Goal: Task Accomplishment & Management: Use online tool/utility

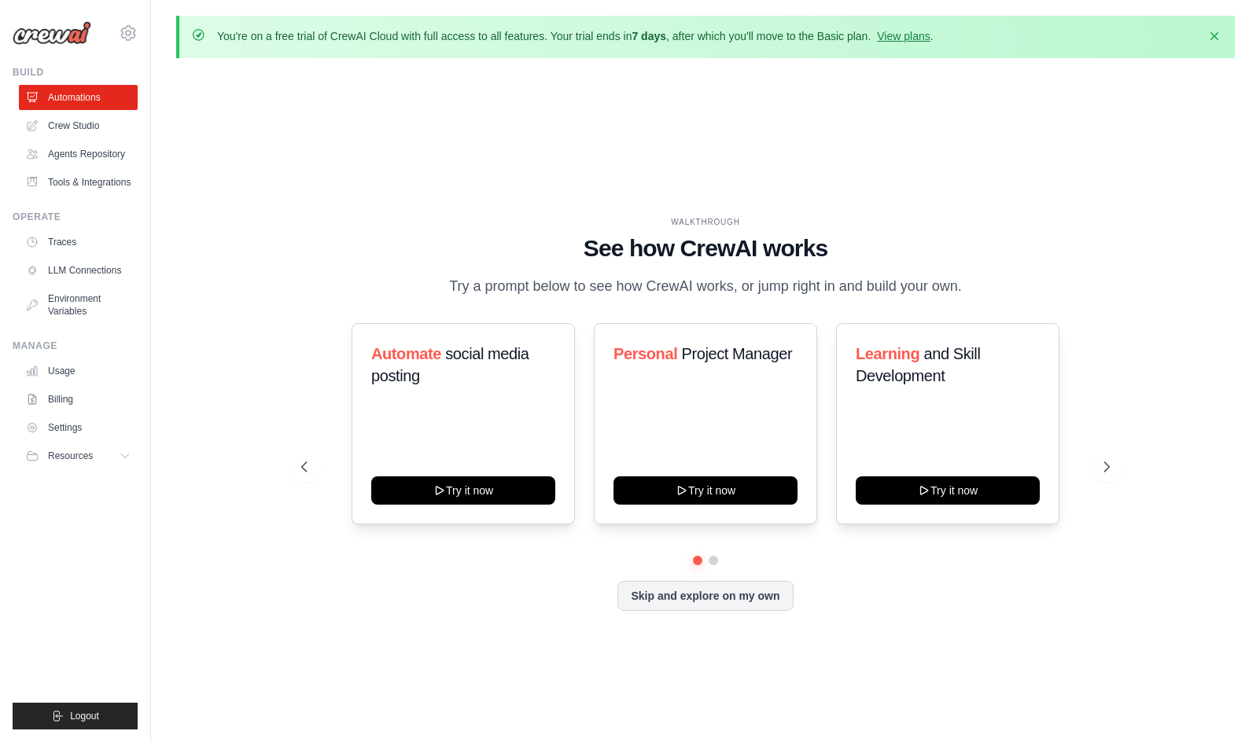
click at [418, 204] on div "WALKTHROUGH See how CrewAI works Try a prompt below to see how CrewAI works, or…" at bounding box center [705, 426] width 1058 height 711
click at [912, 33] on link "View plans" at bounding box center [903, 36] width 53 height 13
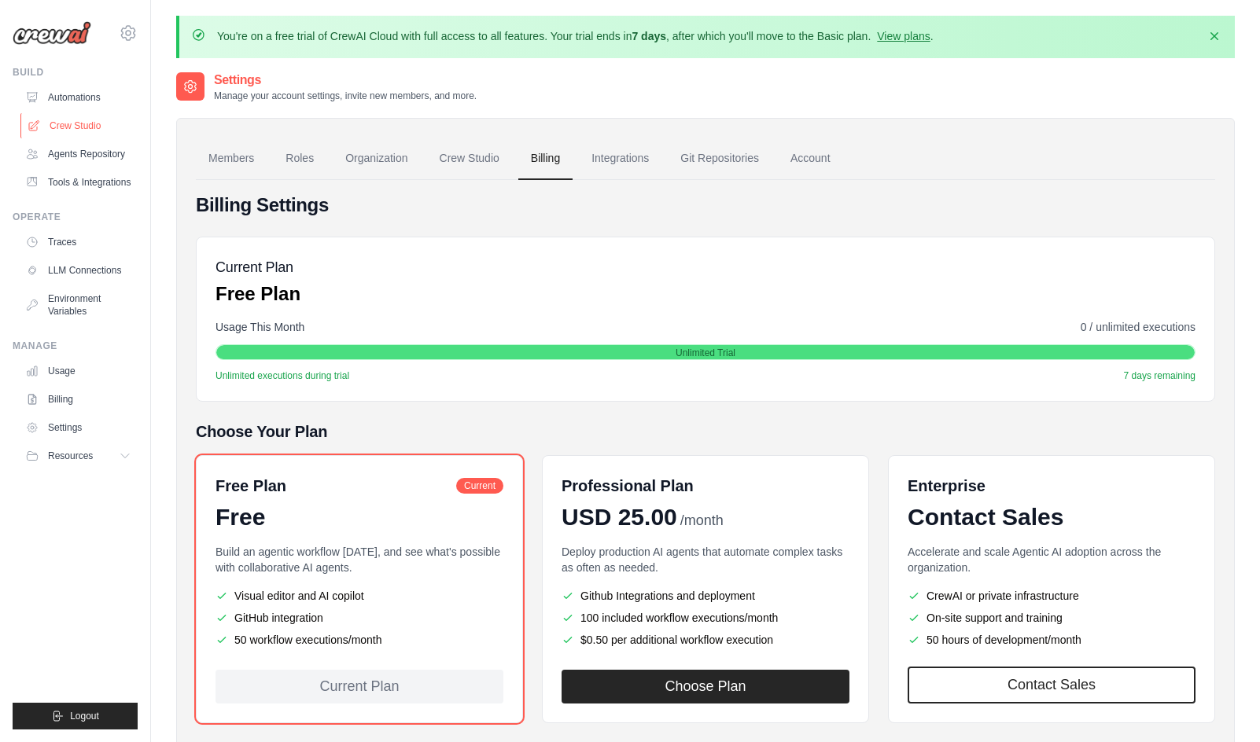
click at [66, 130] on link "Crew Studio" at bounding box center [79, 125] width 119 height 25
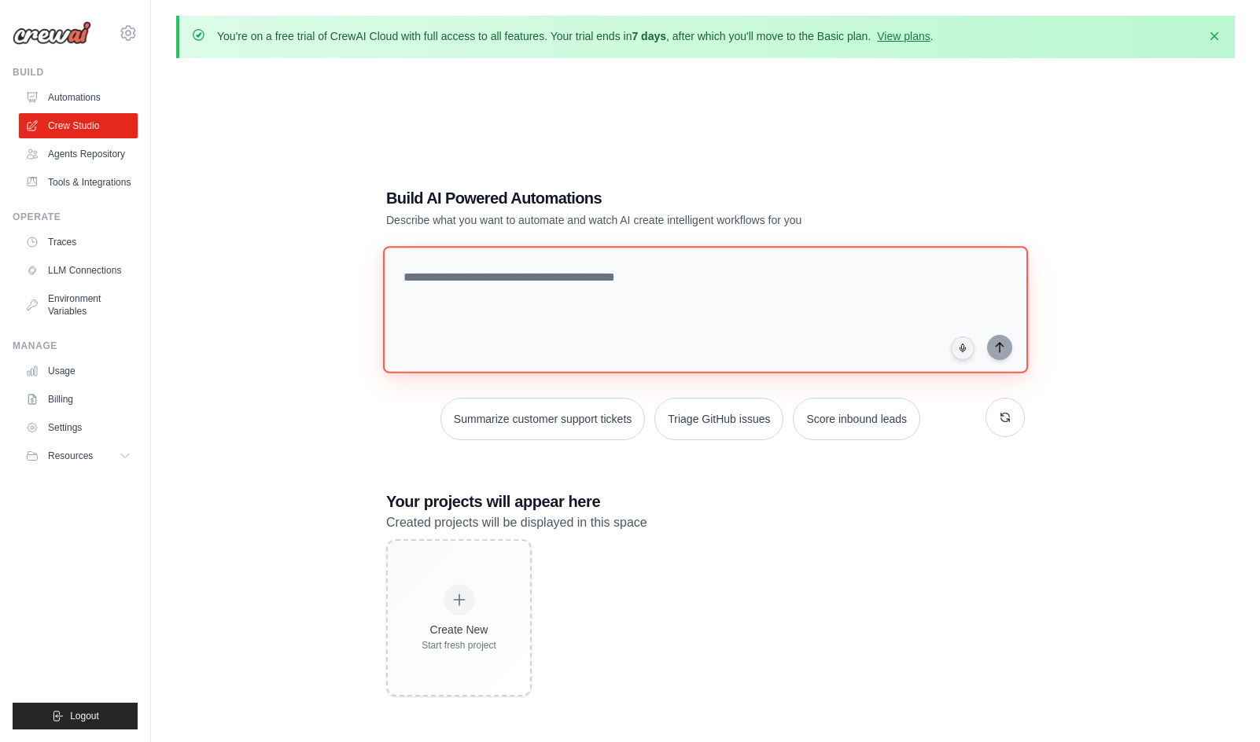
click at [610, 305] on textarea at bounding box center [705, 309] width 645 height 127
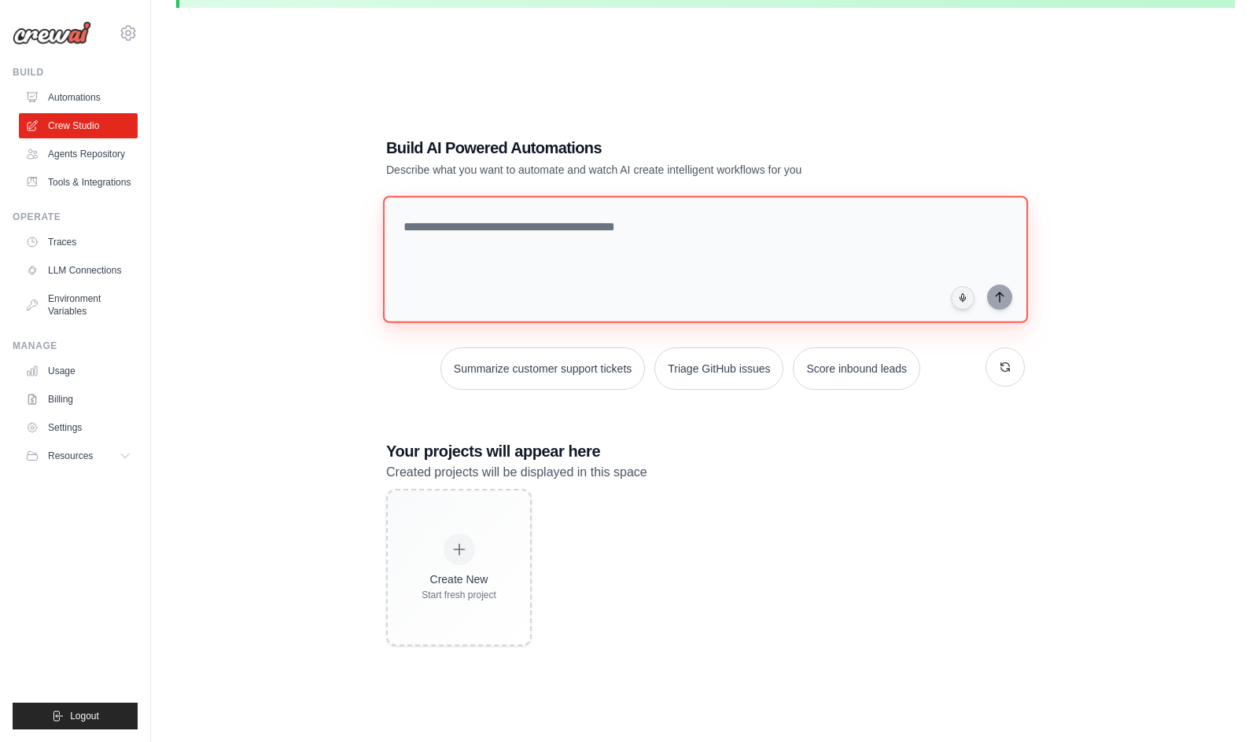
scroll to position [79, 0]
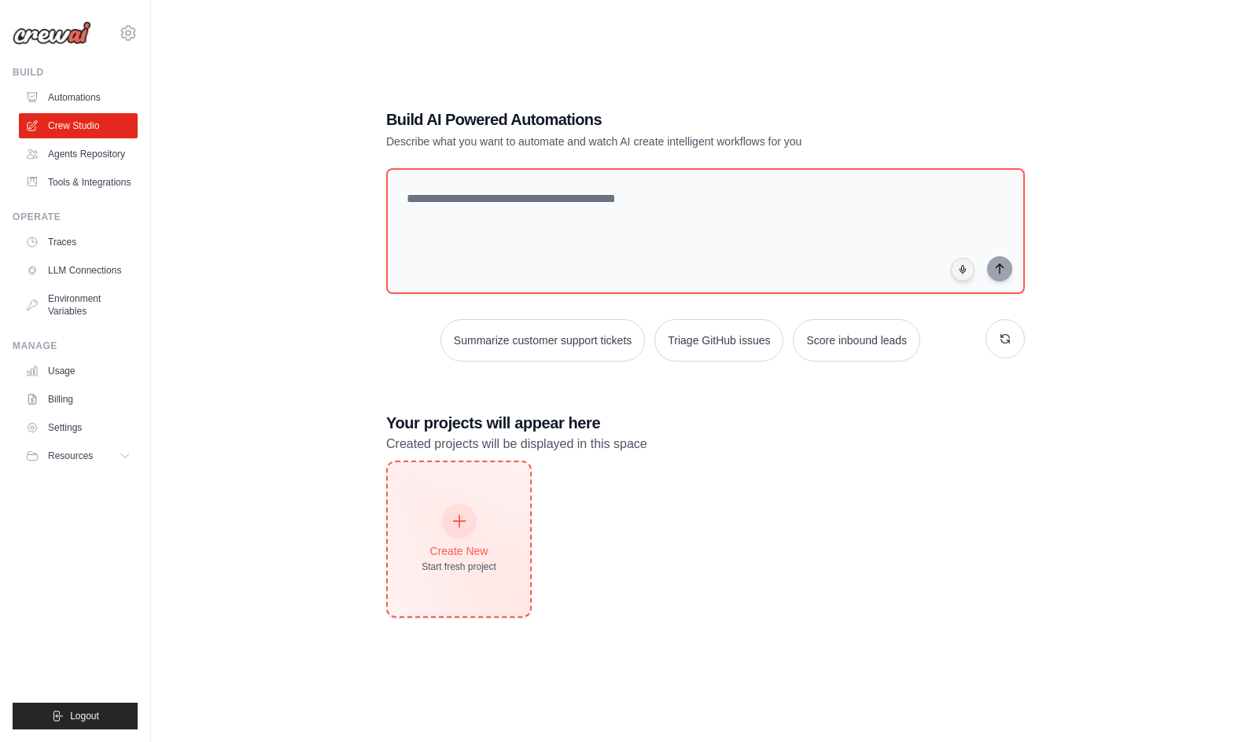
click at [469, 537] on div "Create New Start fresh project" at bounding box center [458, 540] width 75 height 68
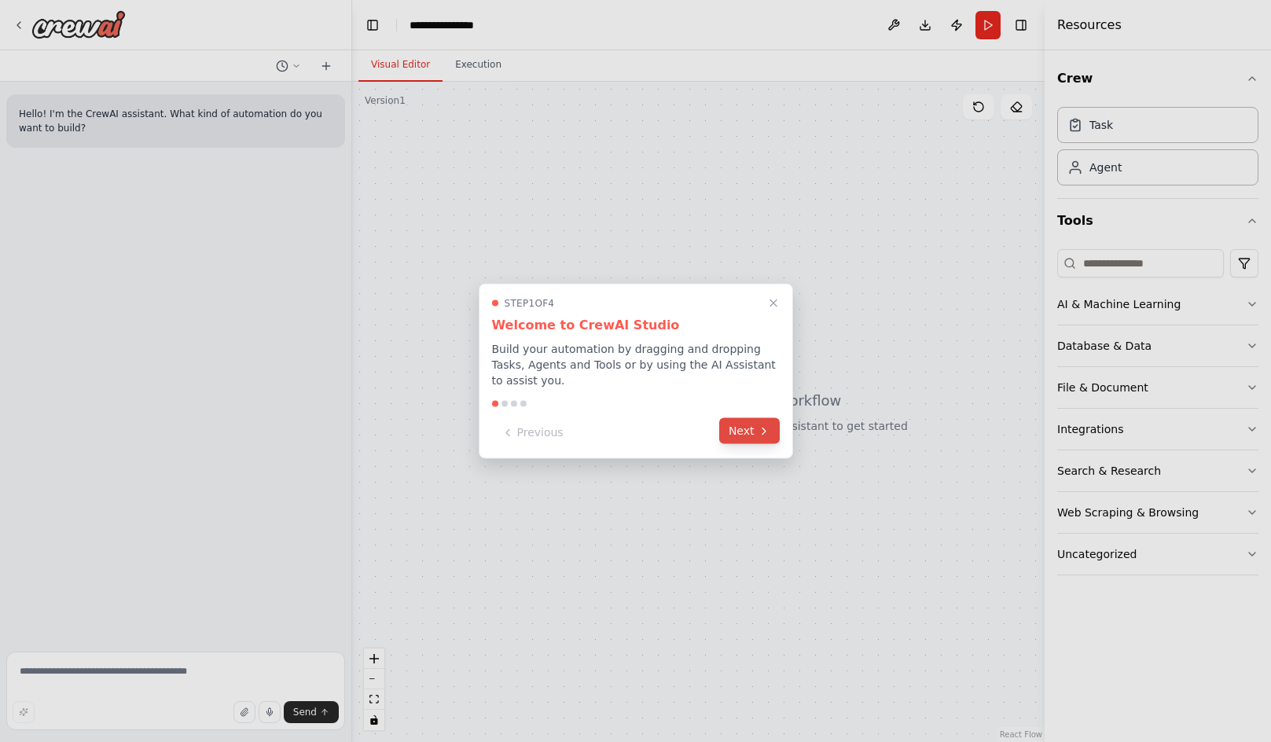
click at [756, 422] on button "Next" at bounding box center [749, 431] width 61 height 26
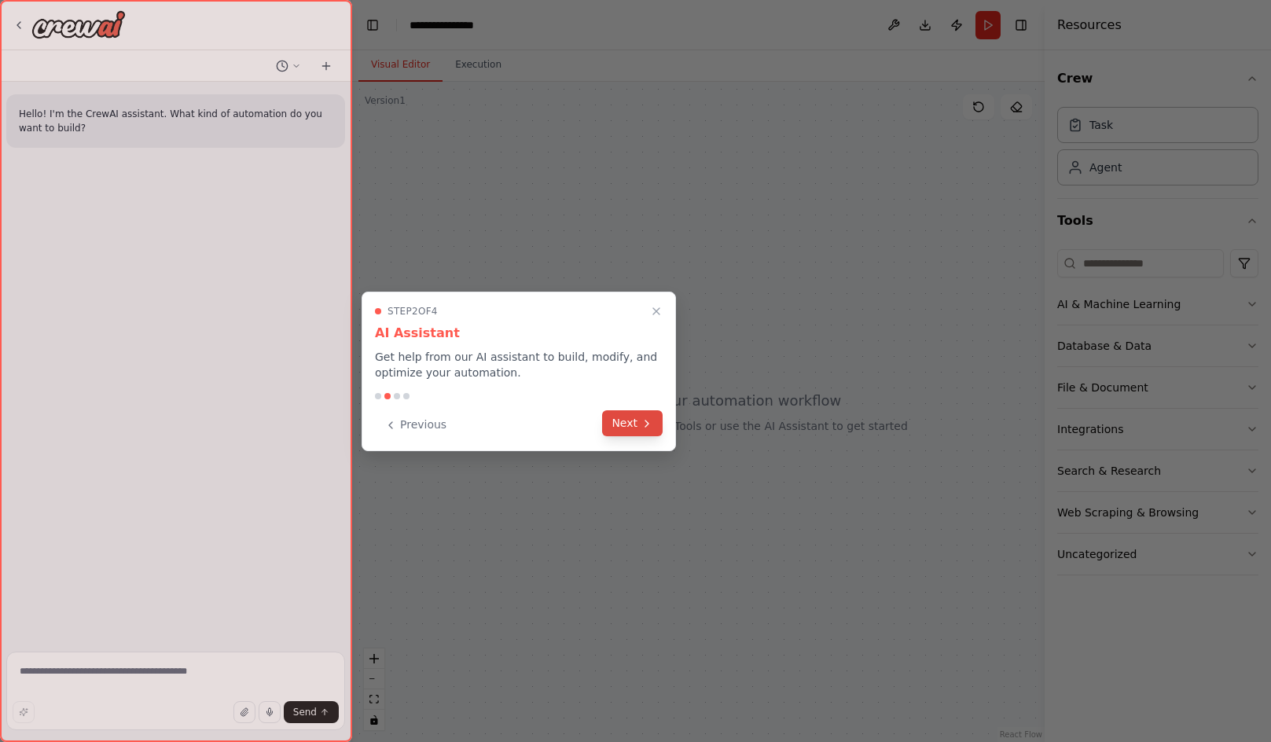
click at [638, 420] on button "Next" at bounding box center [632, 423] width 61 height 26
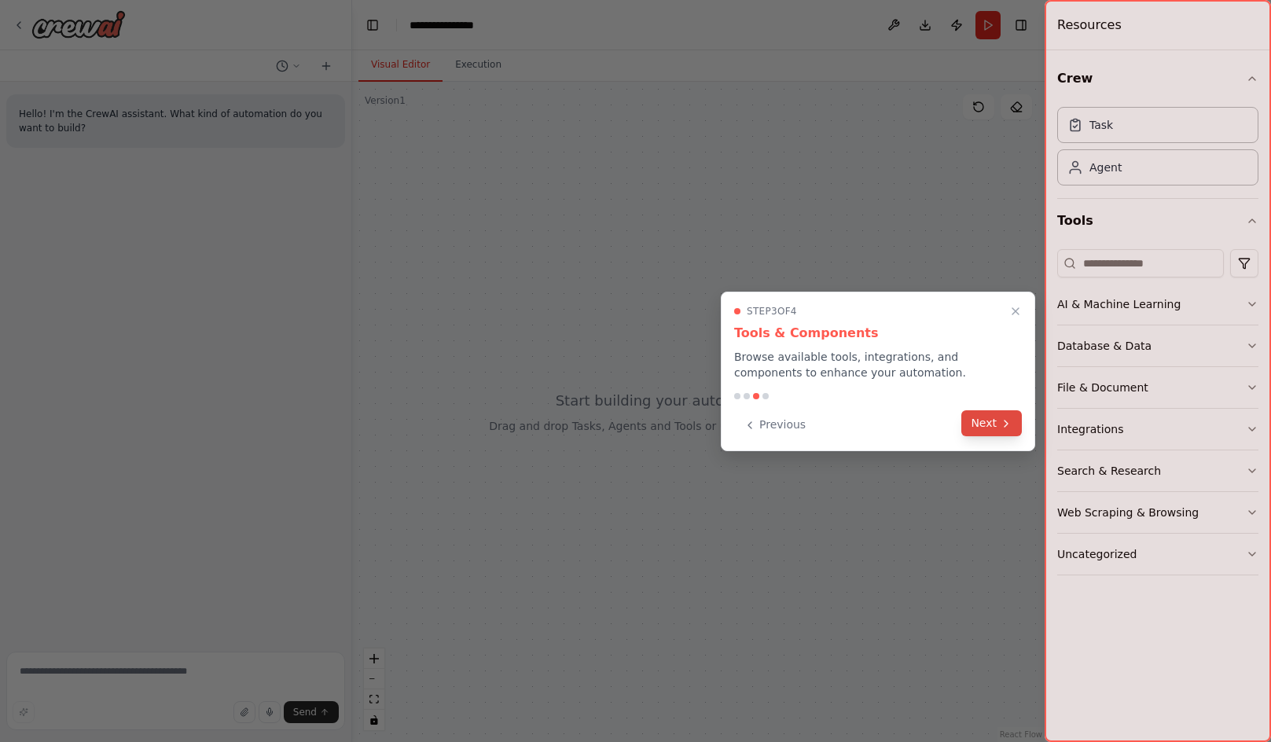
click at [1010, 416] on button "Next" at bounding box center [992, 423] width 61 height 26
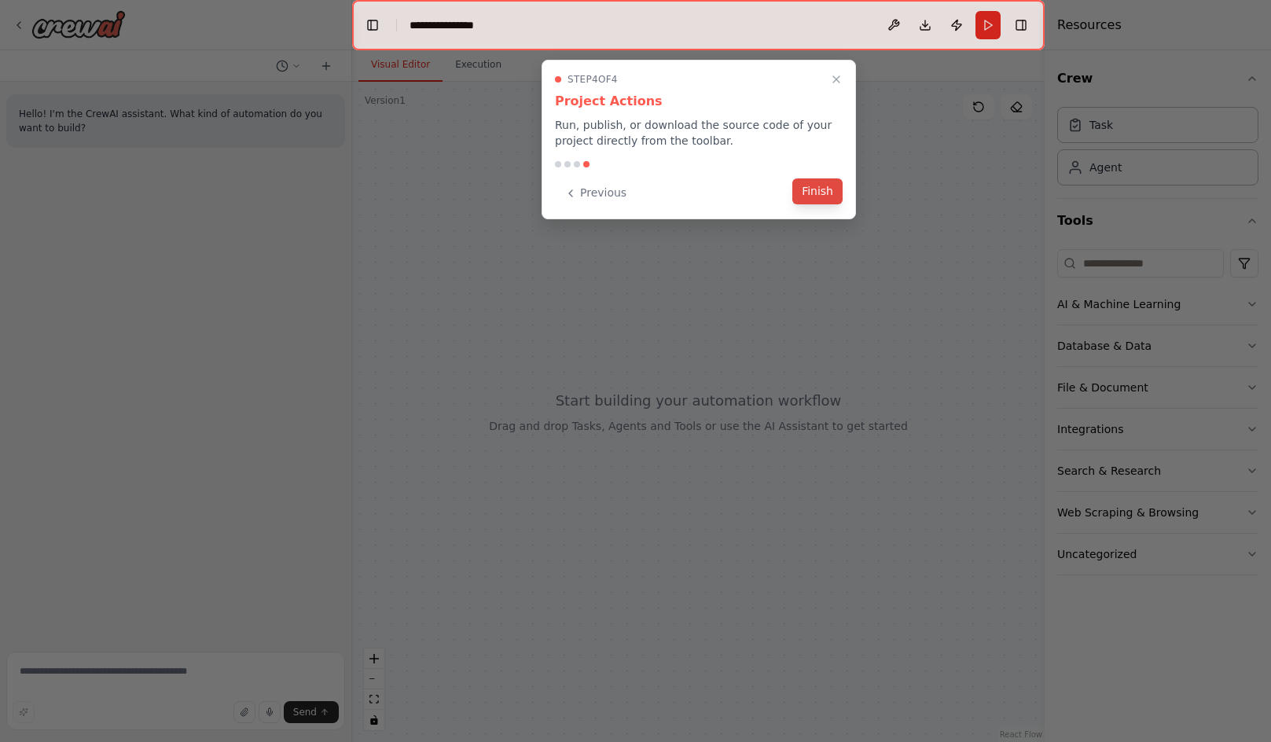
click at [822, 189] on button "Finish" at bounding box center [818, 191] width 50 height 26
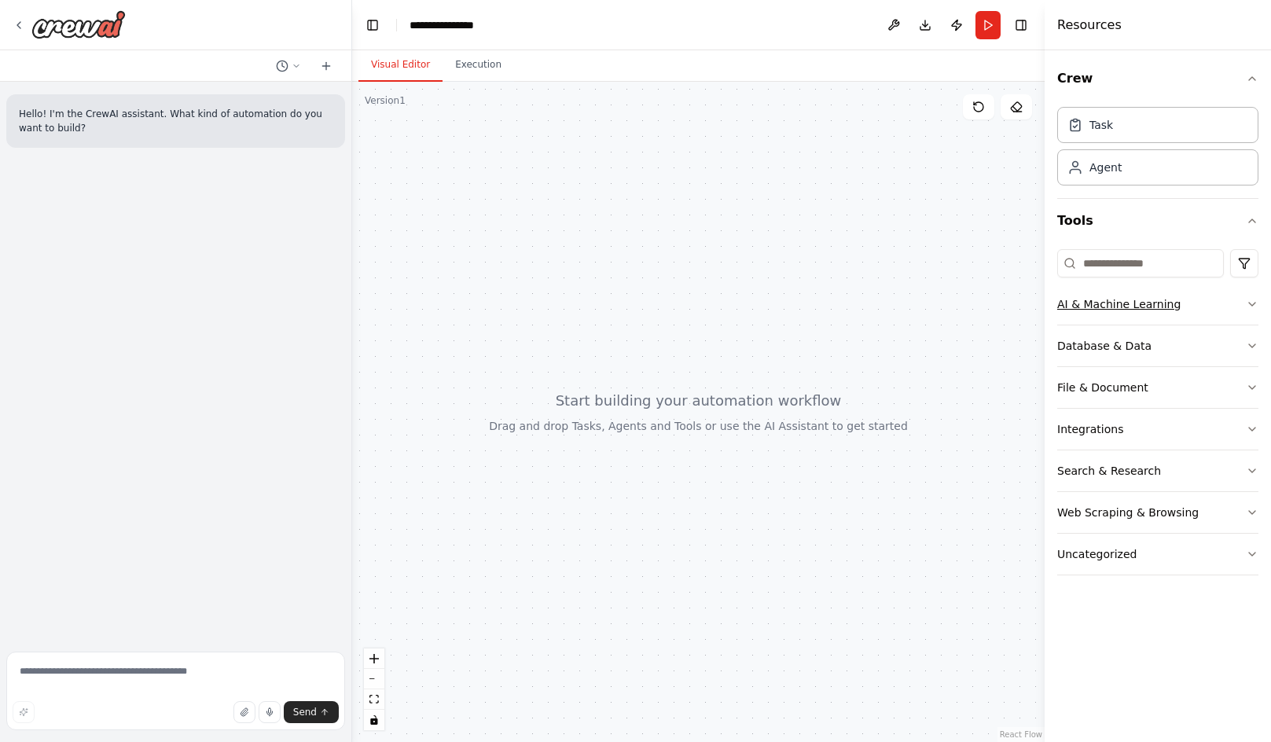
click at [1148, 314] on button "AI & Machine Learning" at bounding box center [1158, 304] width 201 height 41
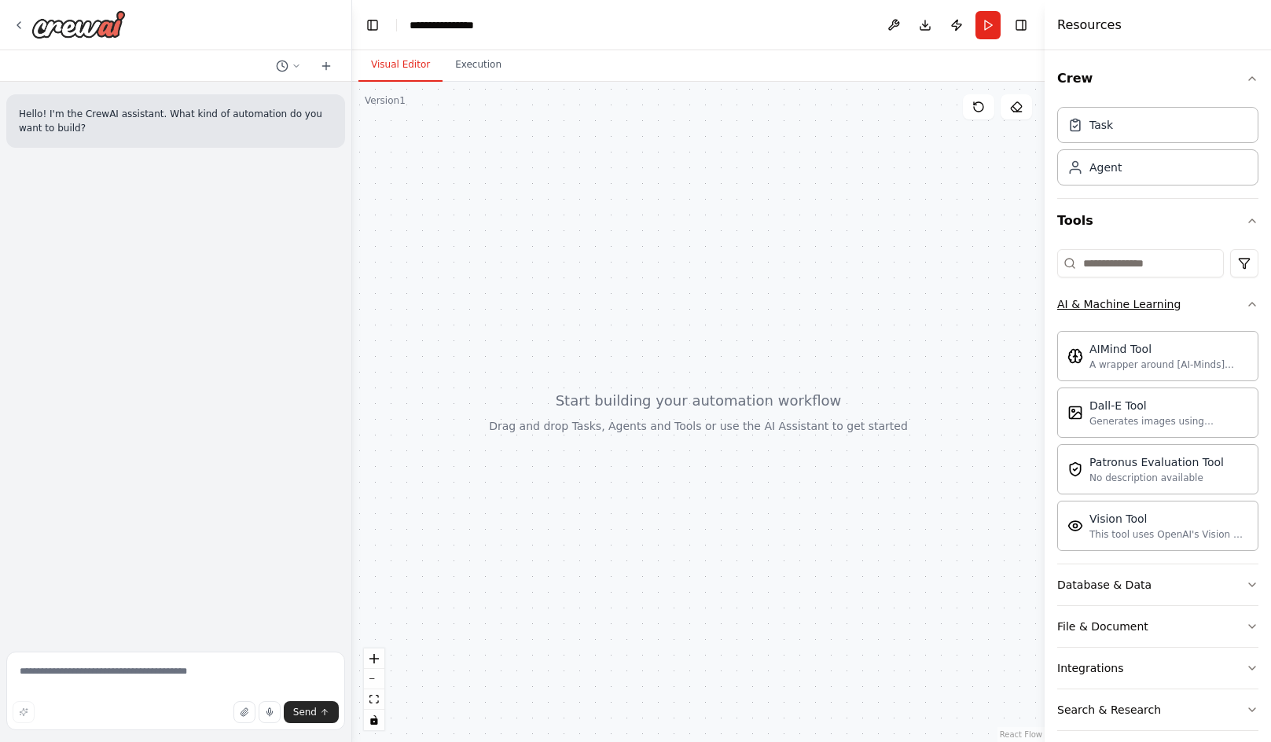
click at [1213, 311] on button "AI & Machine Learning" at bounding box center [1158, 304] width 201 height 41
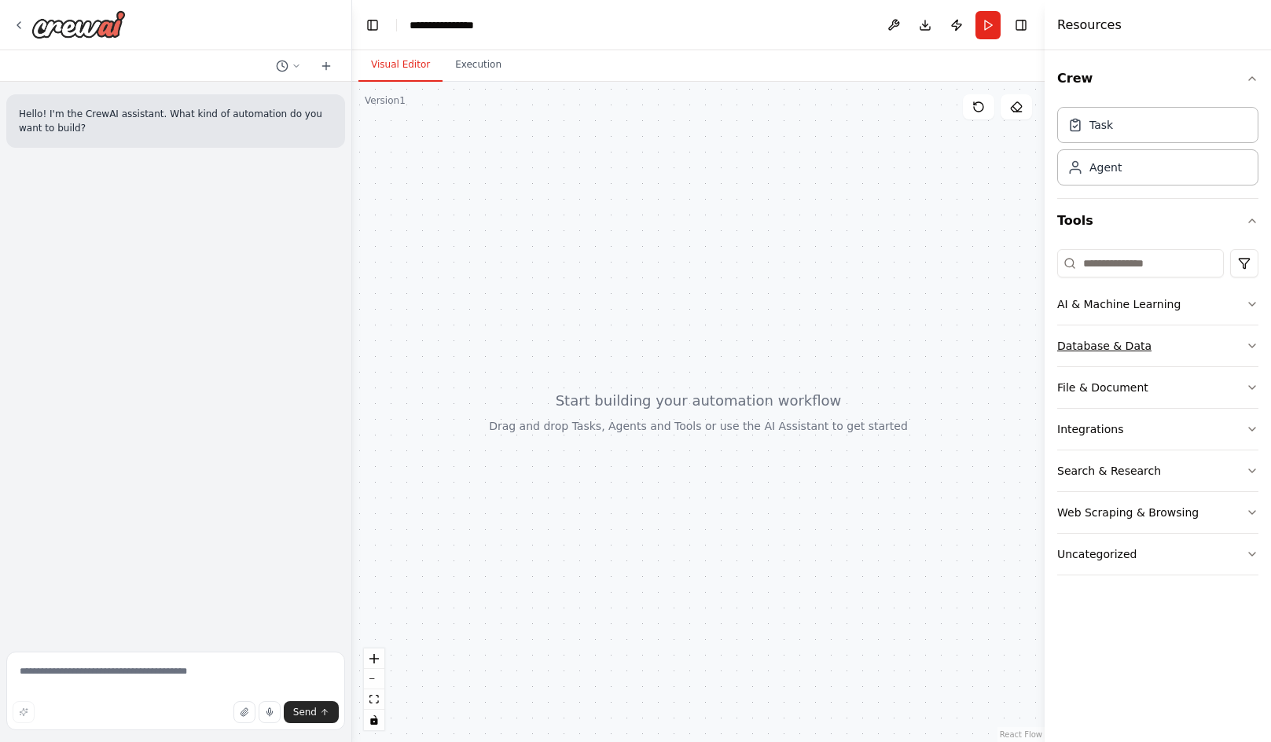
click at [1213, 335] on button "Database & Data" at bounding box center [1158, 346] width 201 height 41
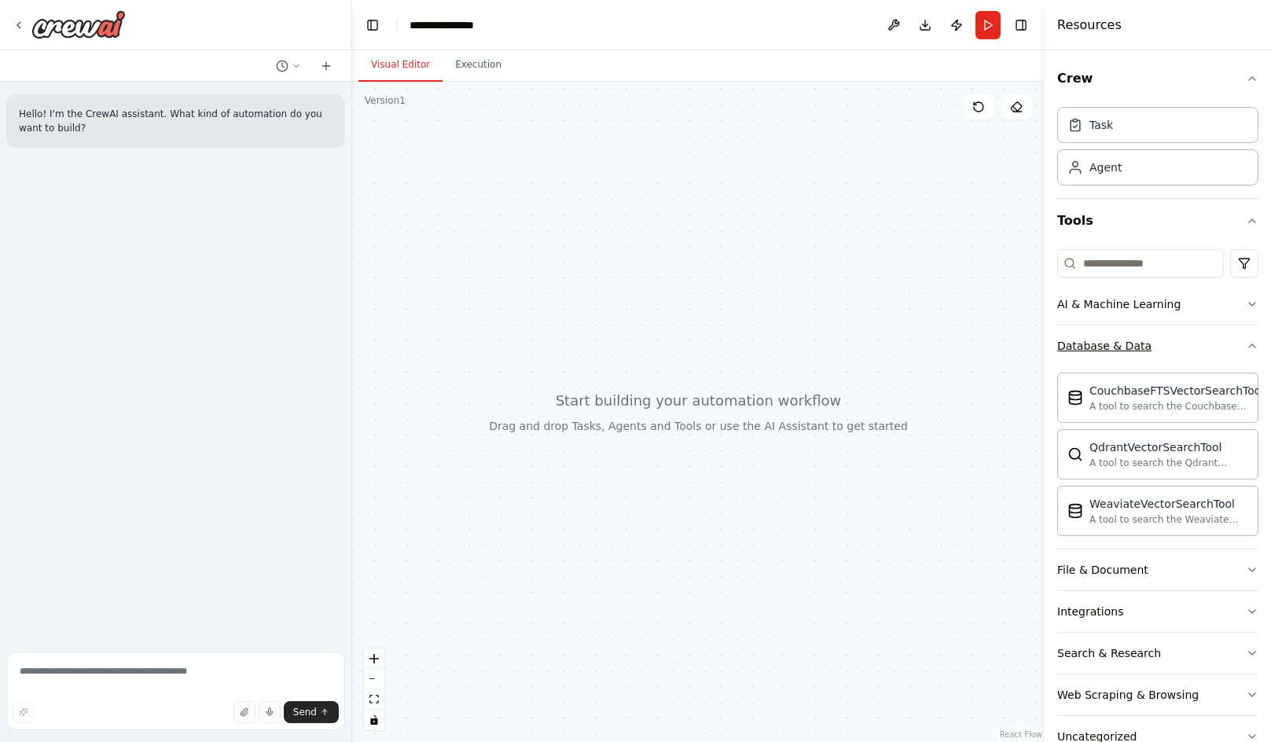
click at [1223, 344] on button "Database & Data" at bounding box center [1158, 346] width 201 height 41
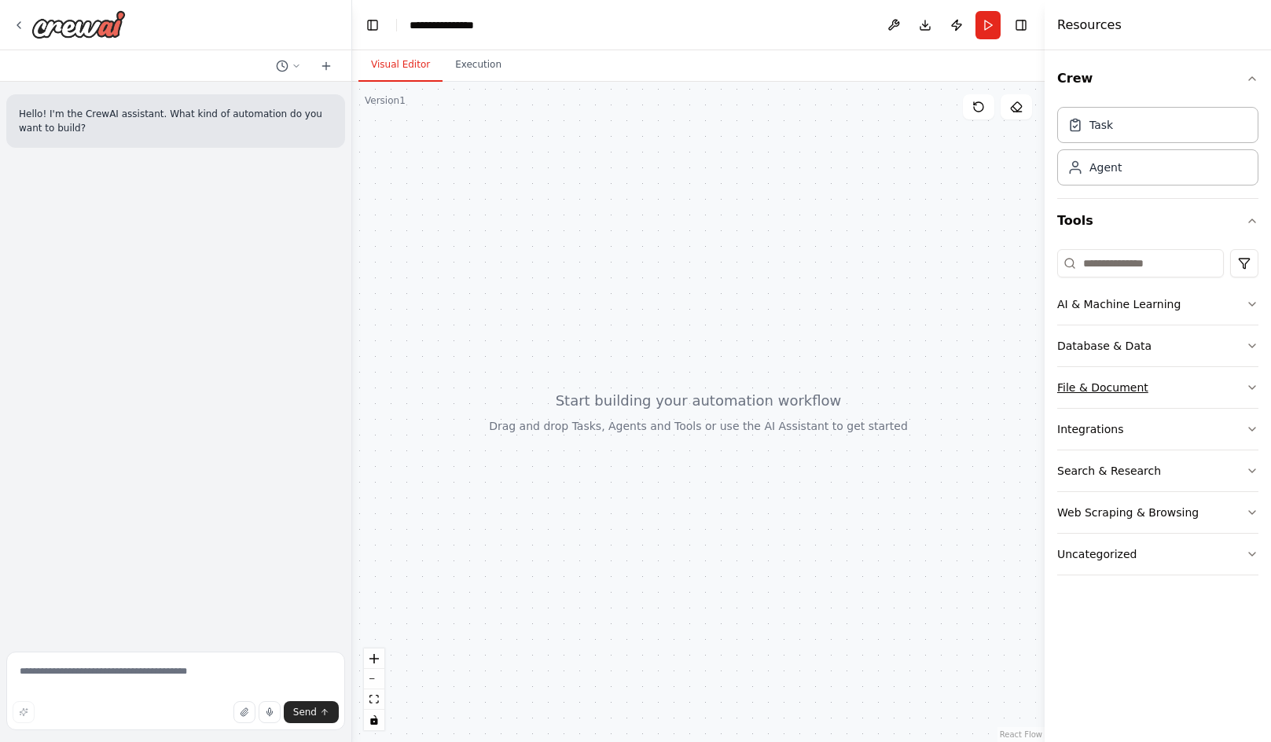
click at [1205, 397] on button "File & Document" at bounding box center [1158, 387] width 201 height 41
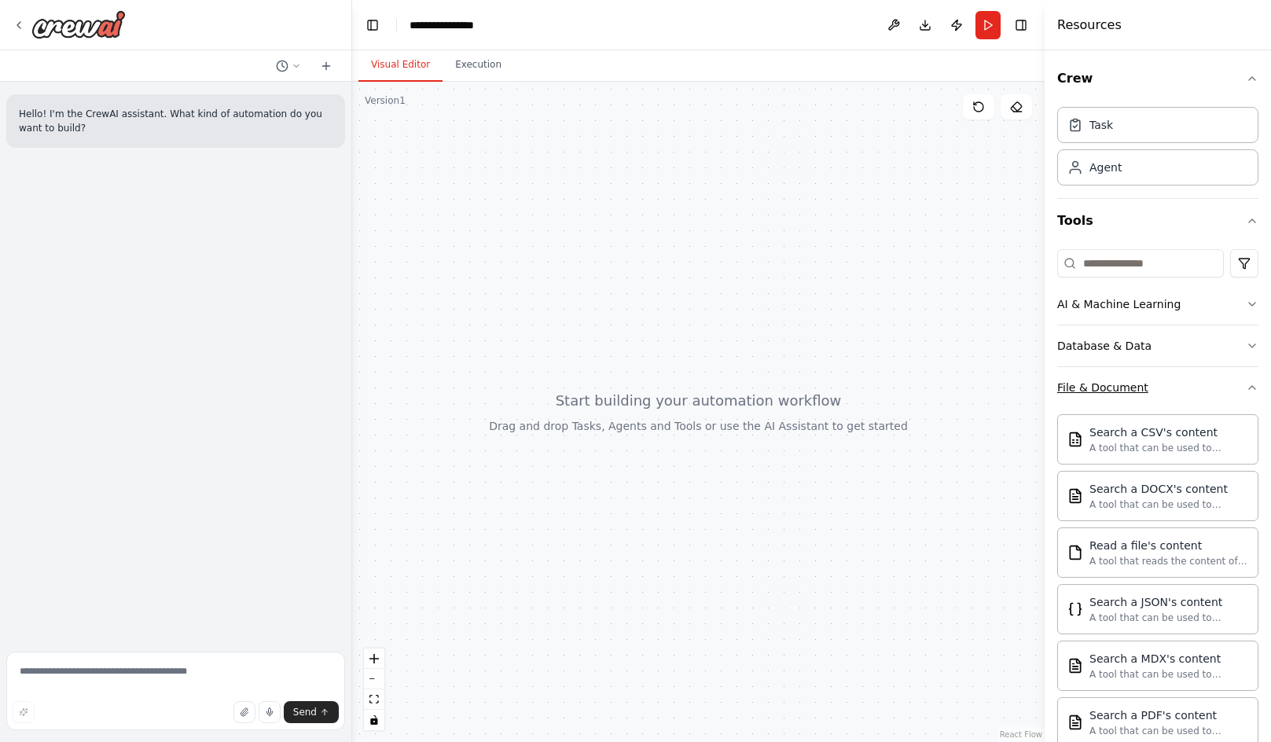
click at [1205, 397] on button "File & Document" at bounding box center [1158, 387] width 201 height 41
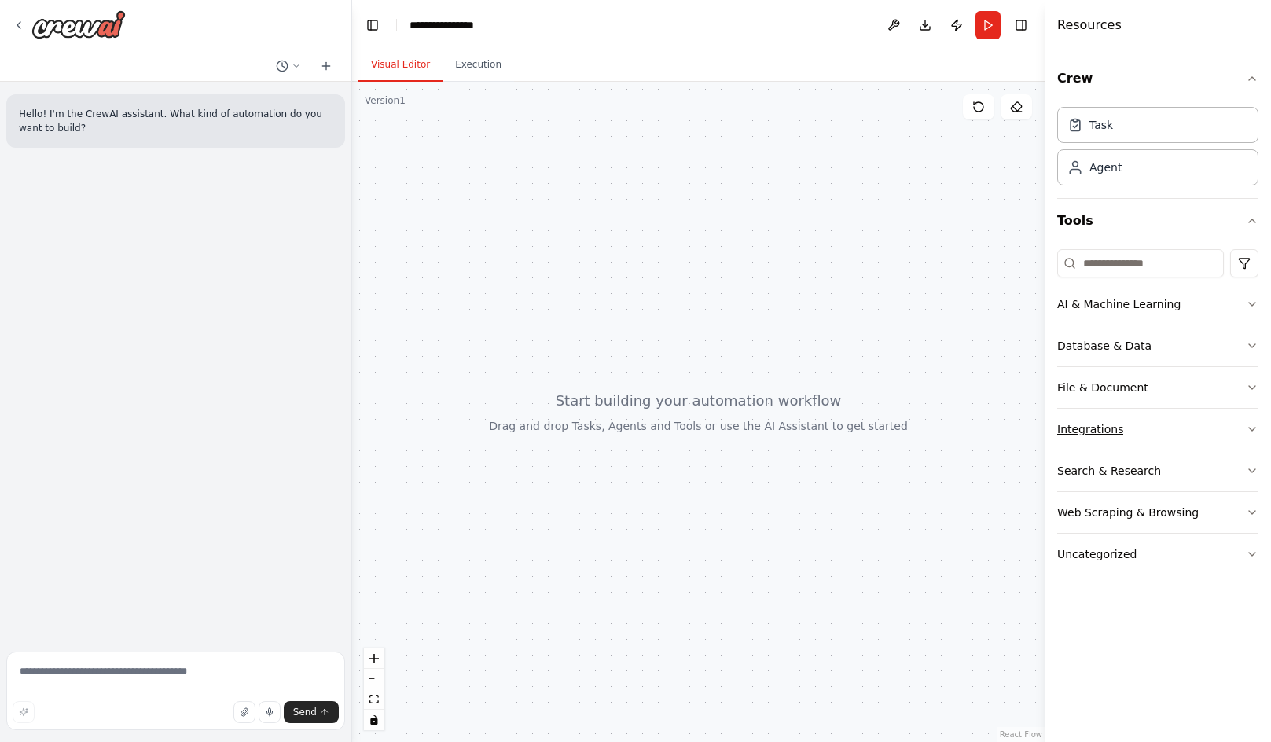
click at [1206, 425] on button "Integrations" at bounding box center [1158, 429] width 201 height 41
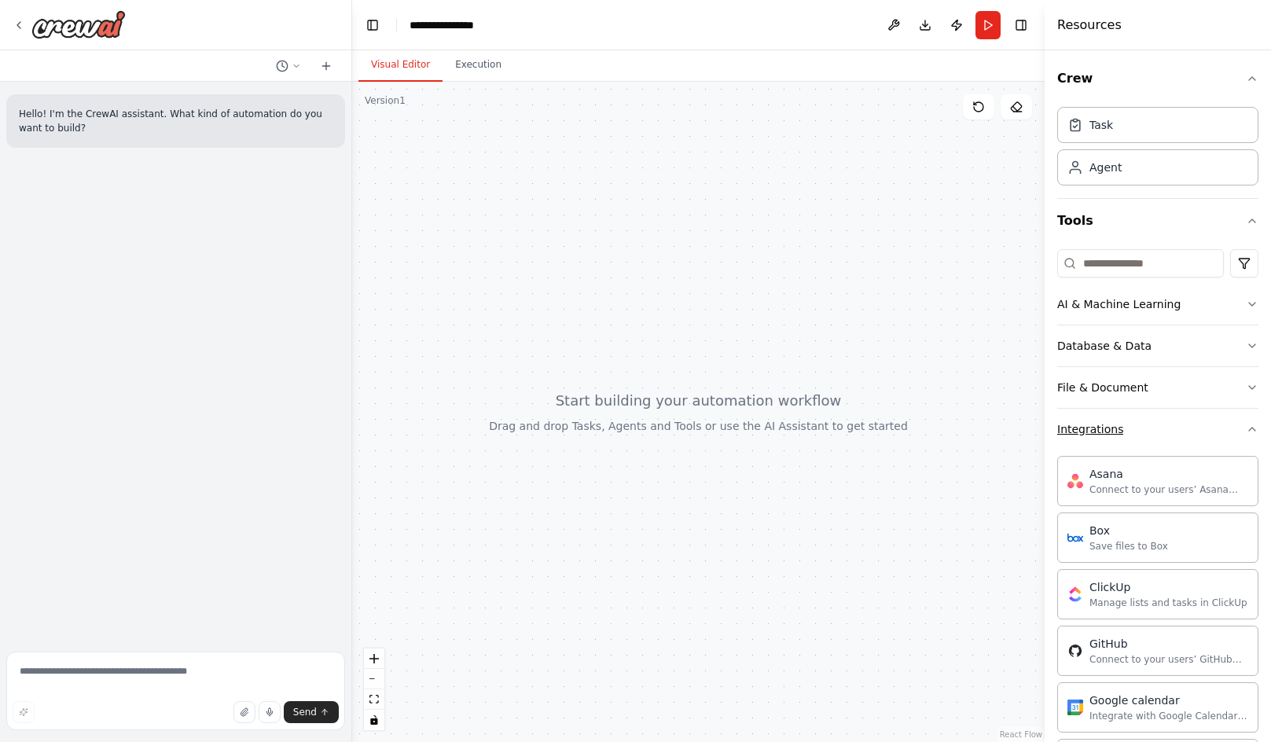
scroll to position [79, 0]
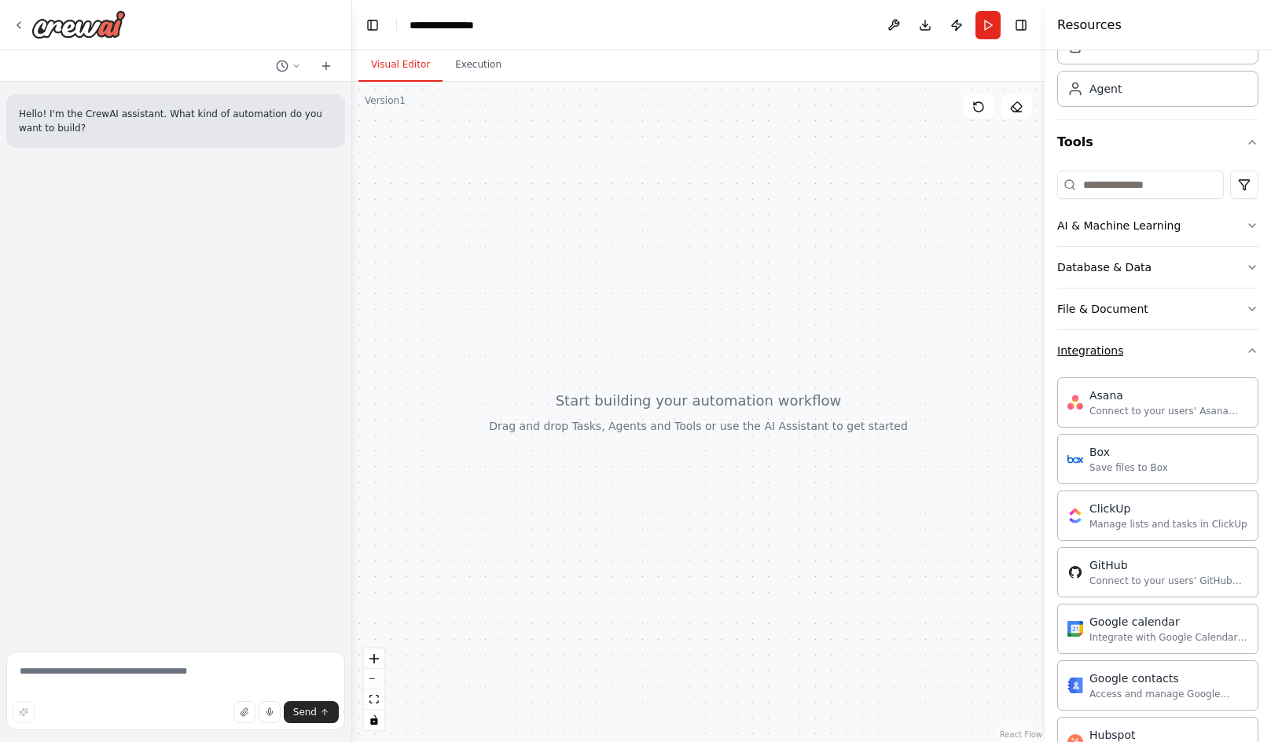
click at [1209, 356] on button "Integrations" at bounding box center [1158, 350] width 201 height 41
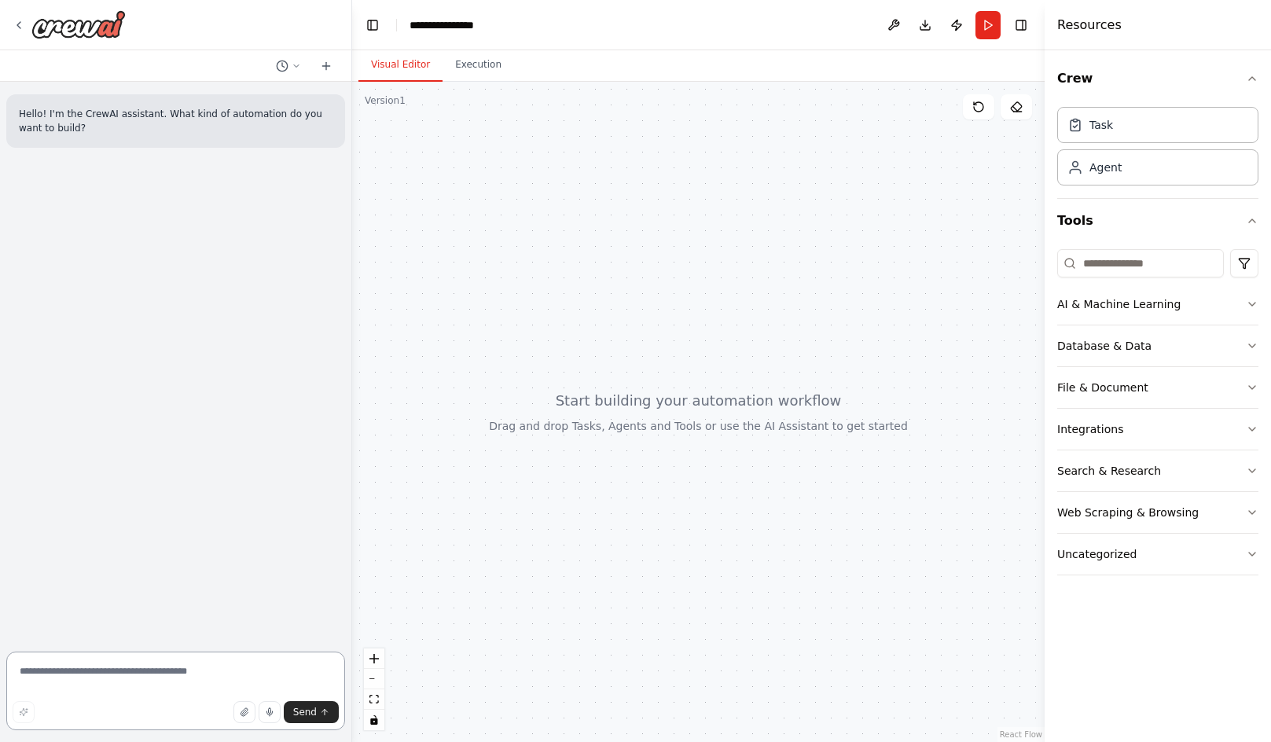
click at [128, 696] on textarea at bounding box center [175, 691] width 339 height 79
click at [134, 671] on textarea at bounding box center [175, 691] width 339 height 79
type textarea "**********"
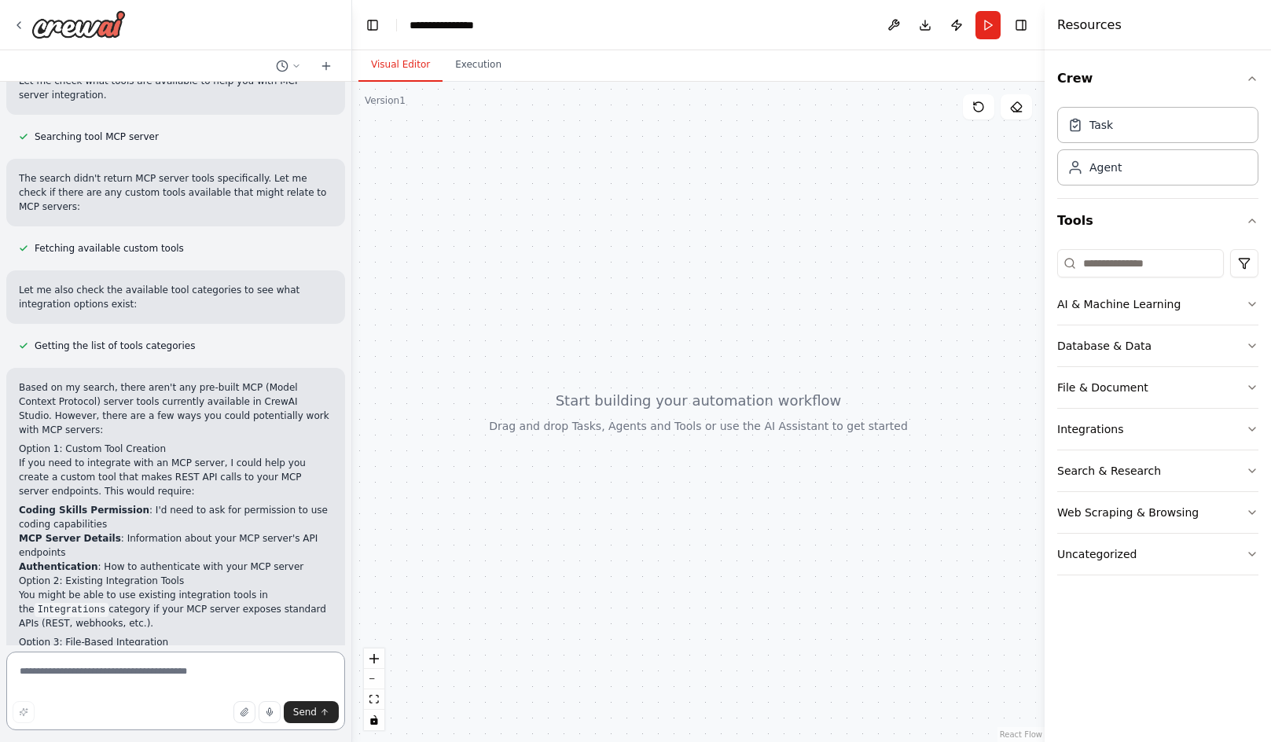
scroll to position [187, 0]
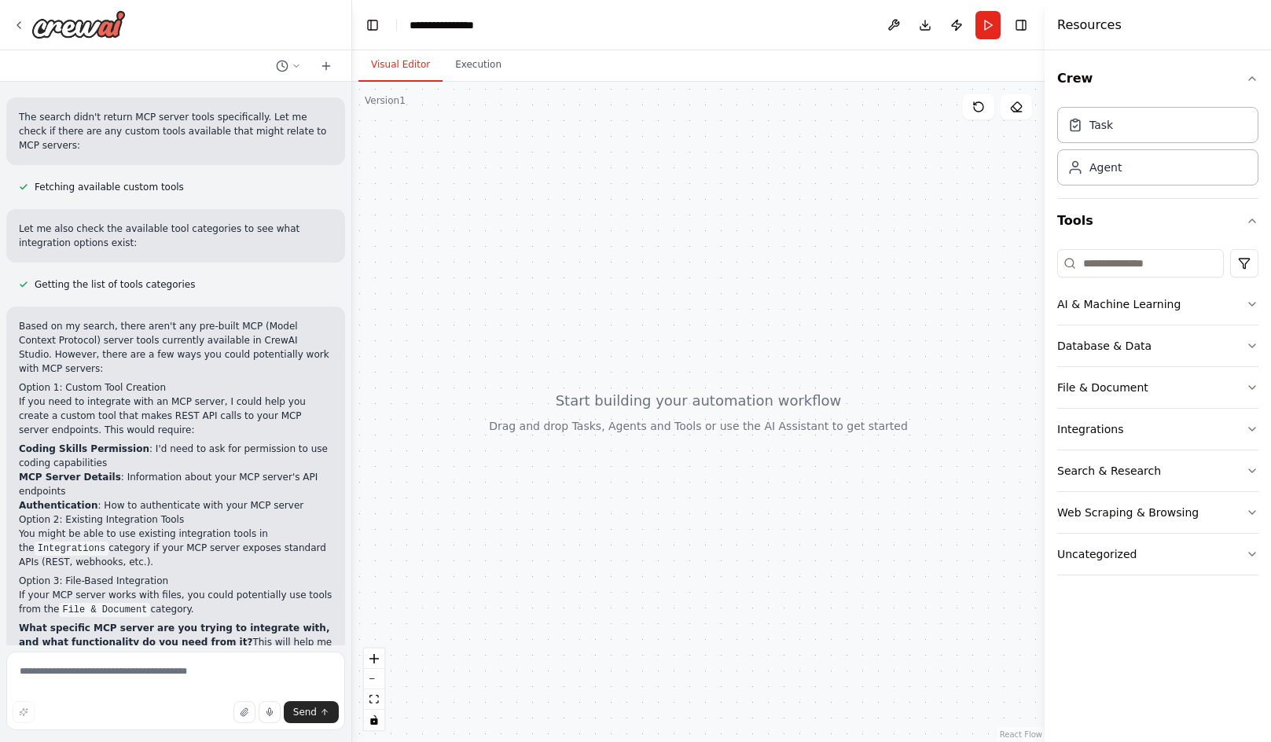
click at [573, 284] on div at bounding box center [698, 412] width 693 height 660
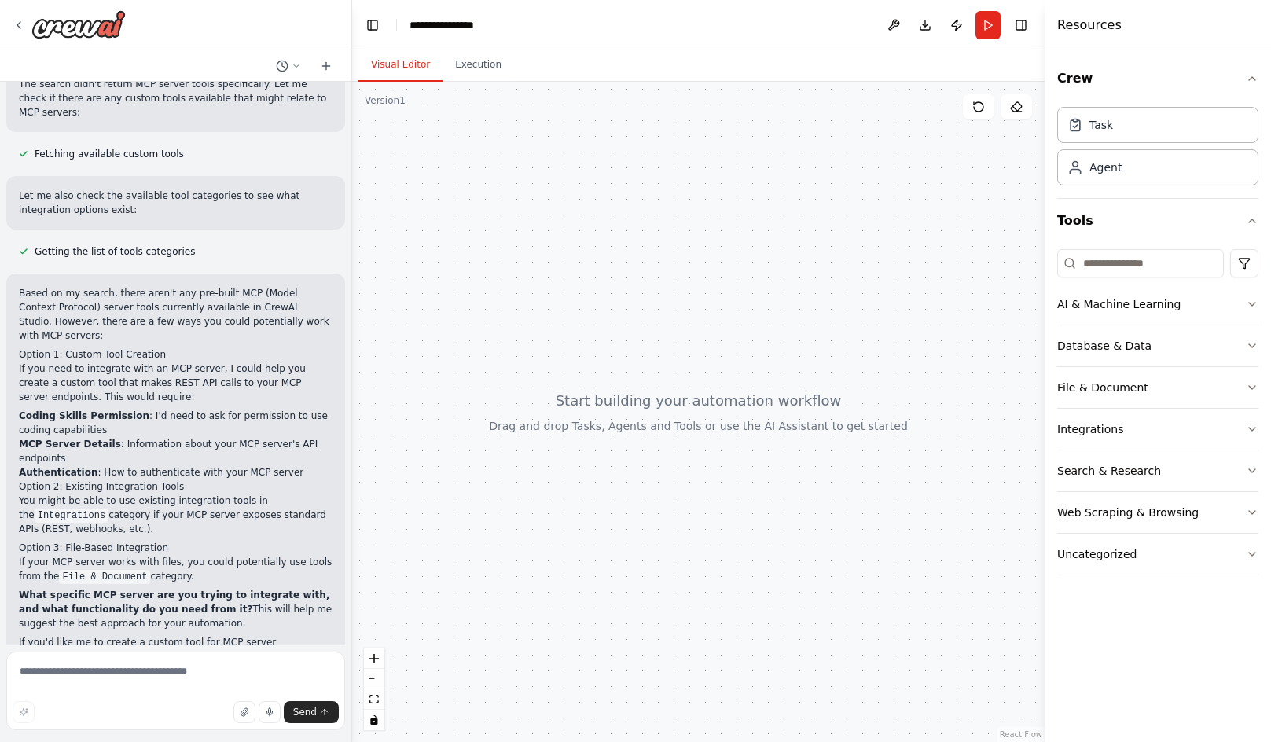
scroll to position [281, 0]
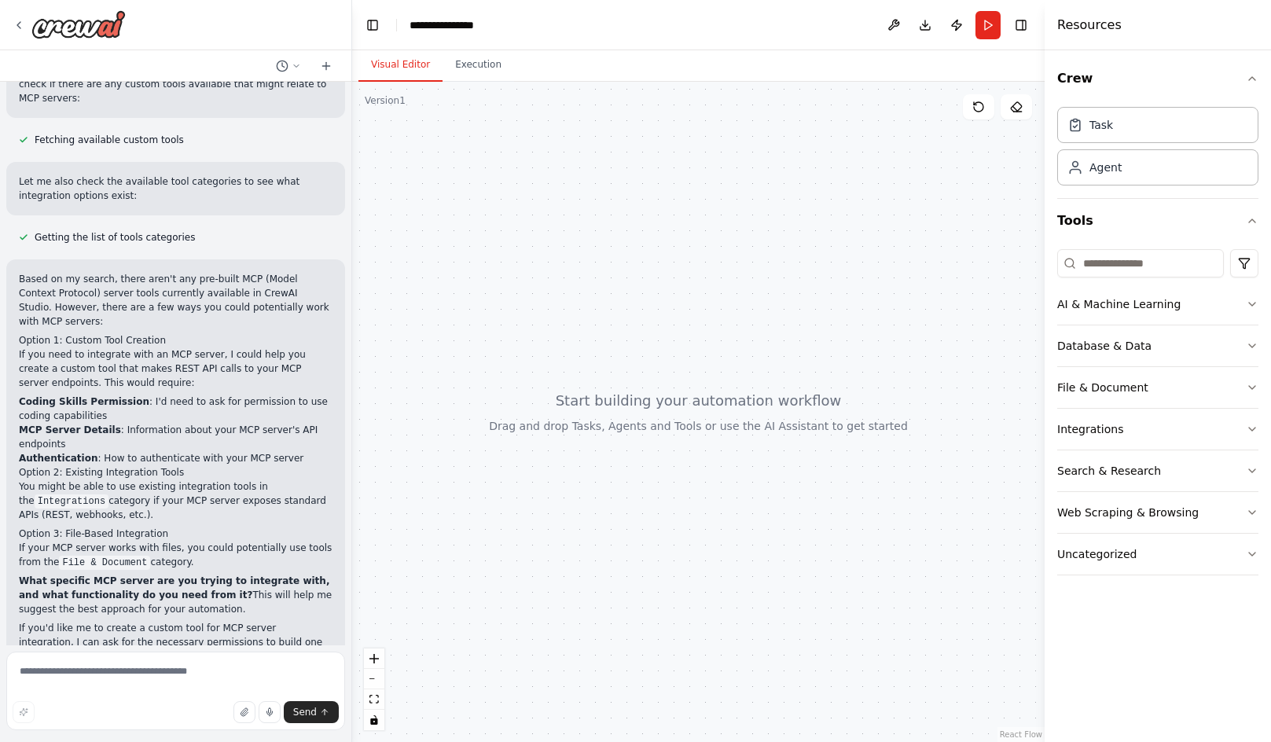
click at [883, 227] on div at bounding box center [698, 412] width 693 height 660
click at [1112, 182] on div "Agent" at bounding box center [1158, 167] width 201 height 36
click at [1131, 123] on div "Task" at bounding box center [1158, 124] width 201 height 36
drag, startPoint x: 1131, startPoint y: 123, endPoint x: 505, endPoint y: 367, distance: 672.7
click at [488, 370] on div "Hello! I'm the CrewAI assistant. What kind of automation do you want to build? …" at bounding box center [635, 371] width 1271 height 742
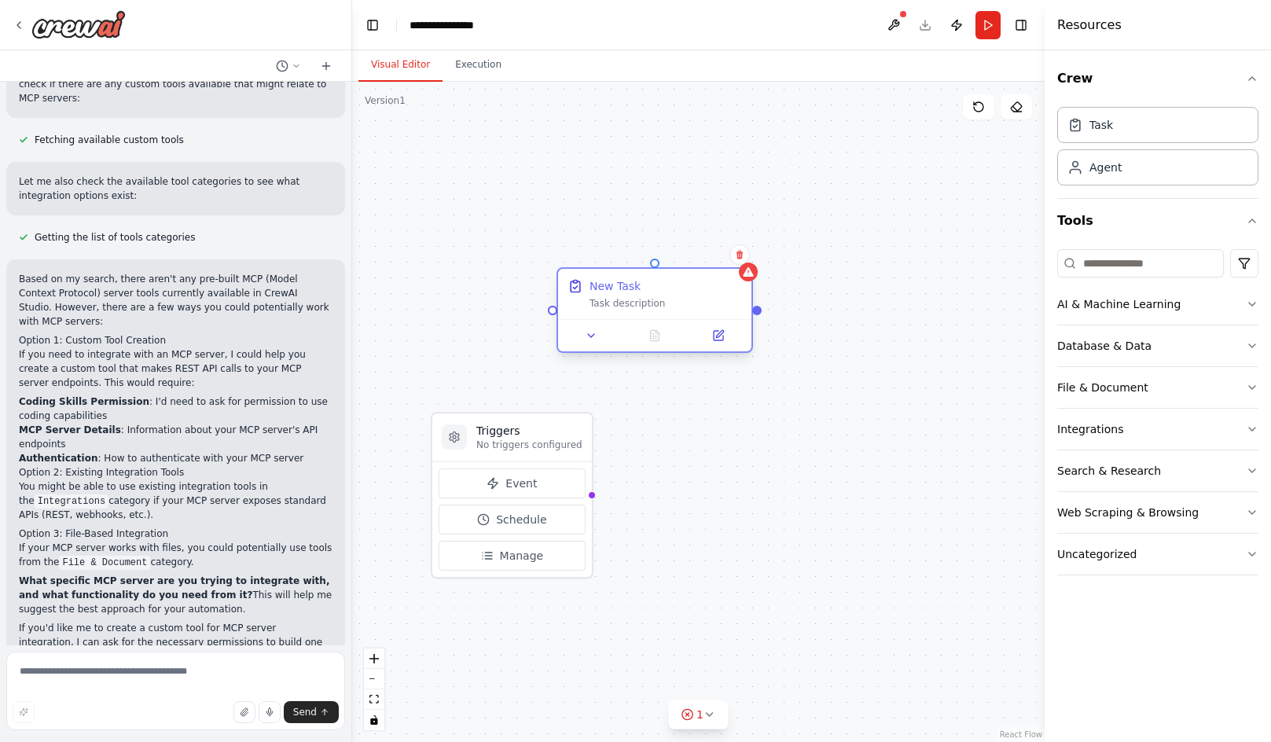
drag, startPoint x: 665, startPoint y: 364, endPoint x: 655, endPoint y: 307, distance: 57.5
click at [655, 307] on div "Task description" at bounding box center [666, 303] width 153 height 13
click at [697, 292] on div "New Task" at bounding box center [666, 286] width 153 height 16
click at [1208, 513] on button "Web Scraping & Browsing" at bounding box center [1158, 512] width 201 height 41
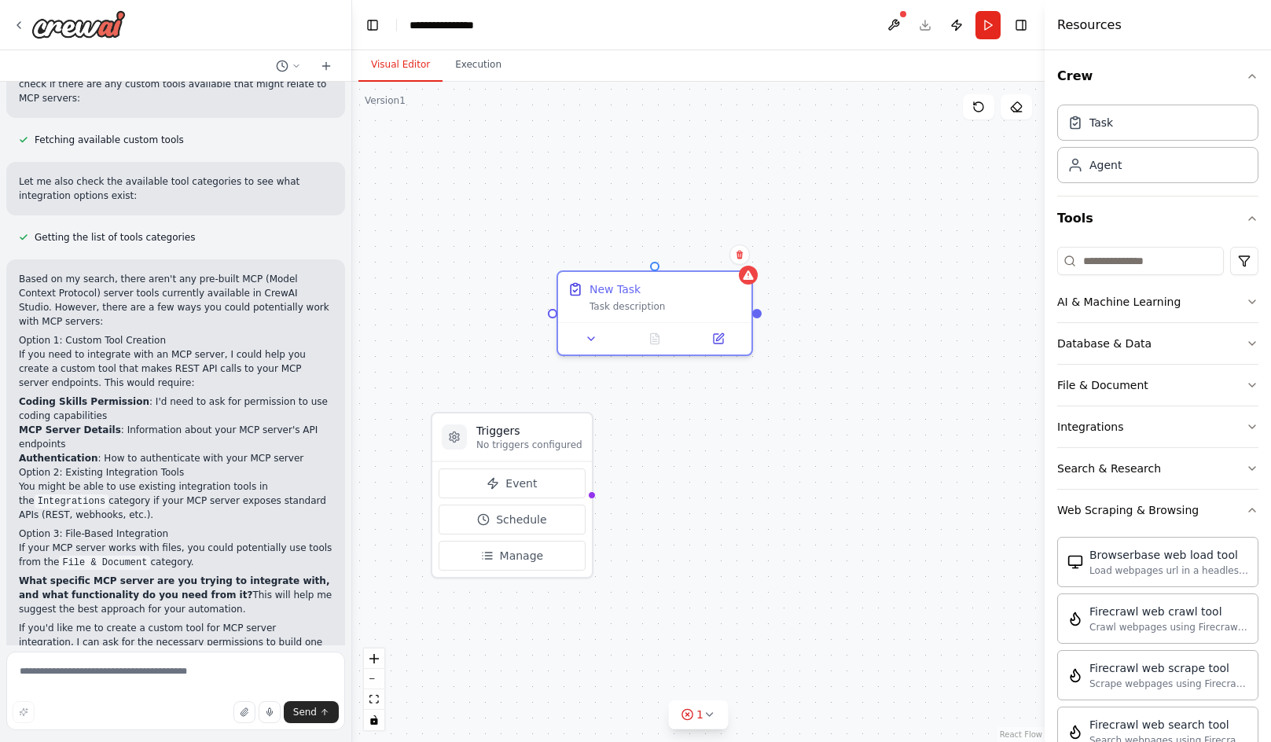
scroll to position [0, 0]
click at [1202, 512] on button "Web Scraping & Browsing" at bounding box center [1158, 512] width 201 height 41
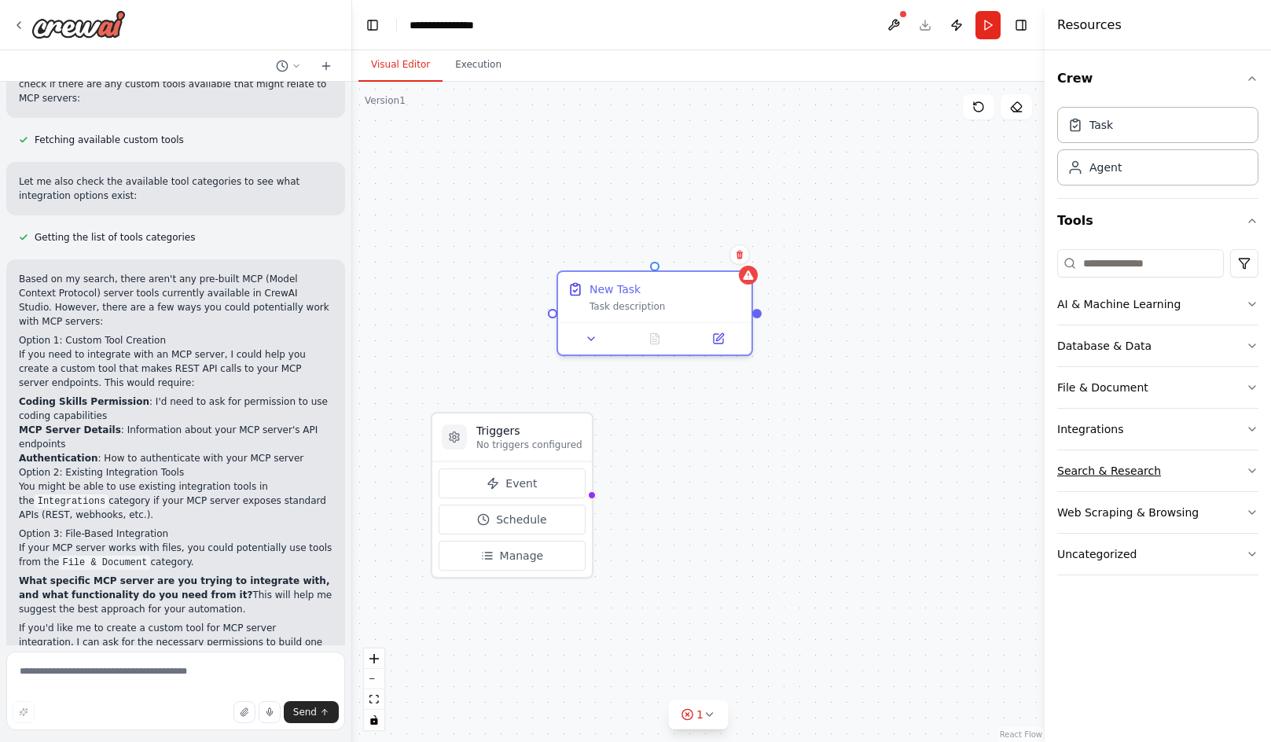
click at [1182, 473] on button "Search & Research" at bounding box center [1158, 471] width 201 height 41
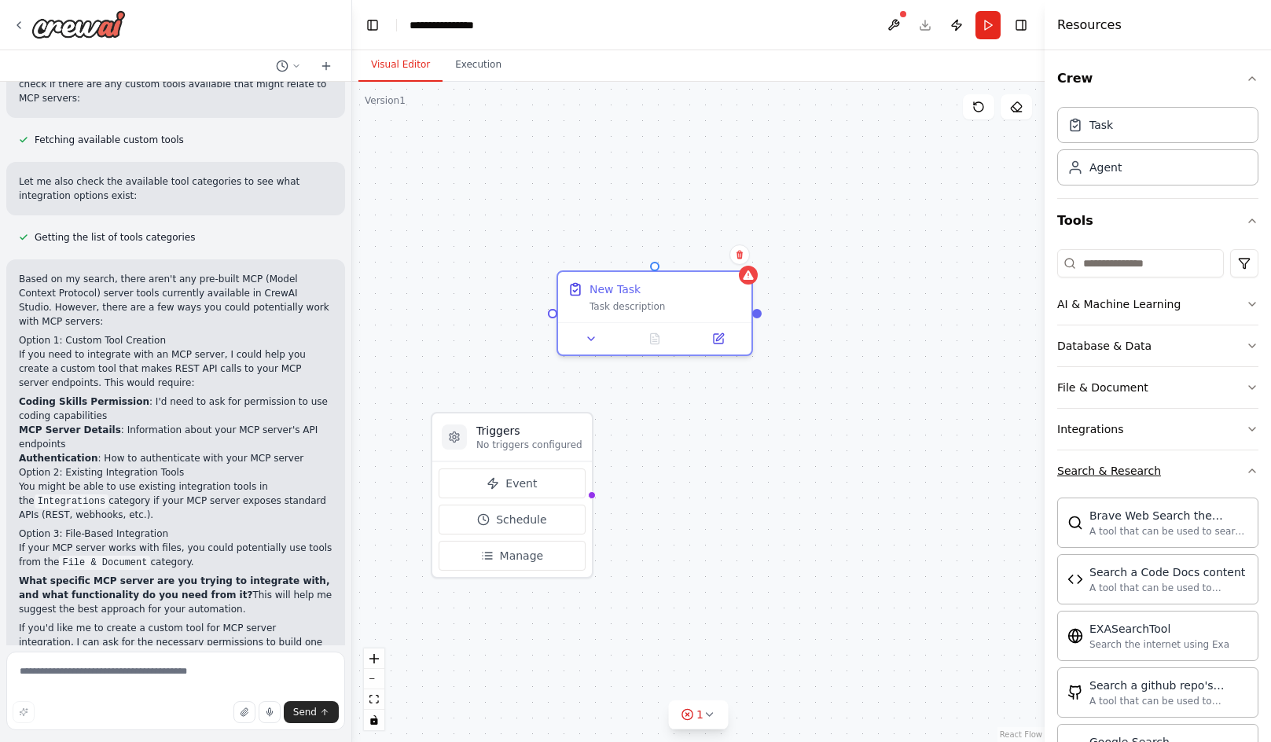
scroll to position [79, 0]
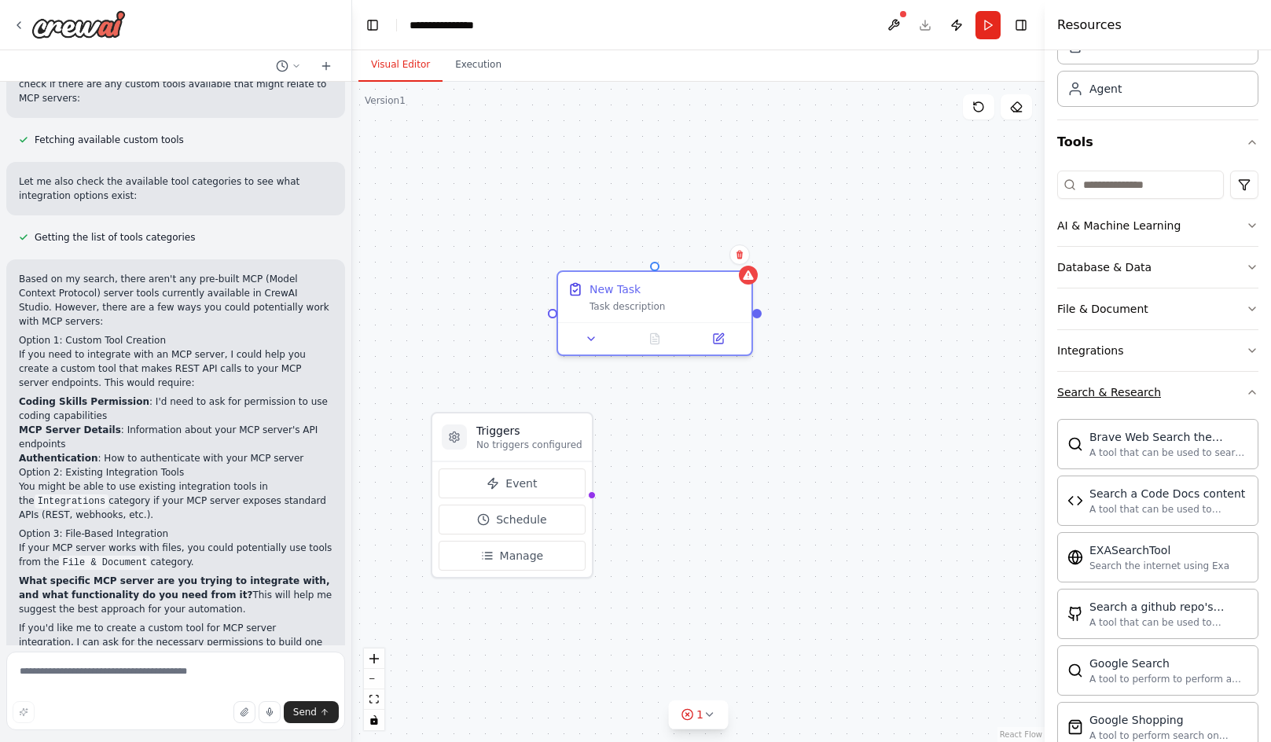
click at [1185, 396] on button "Search & Research" at bounding box center [1158, 392] width 201 height 41
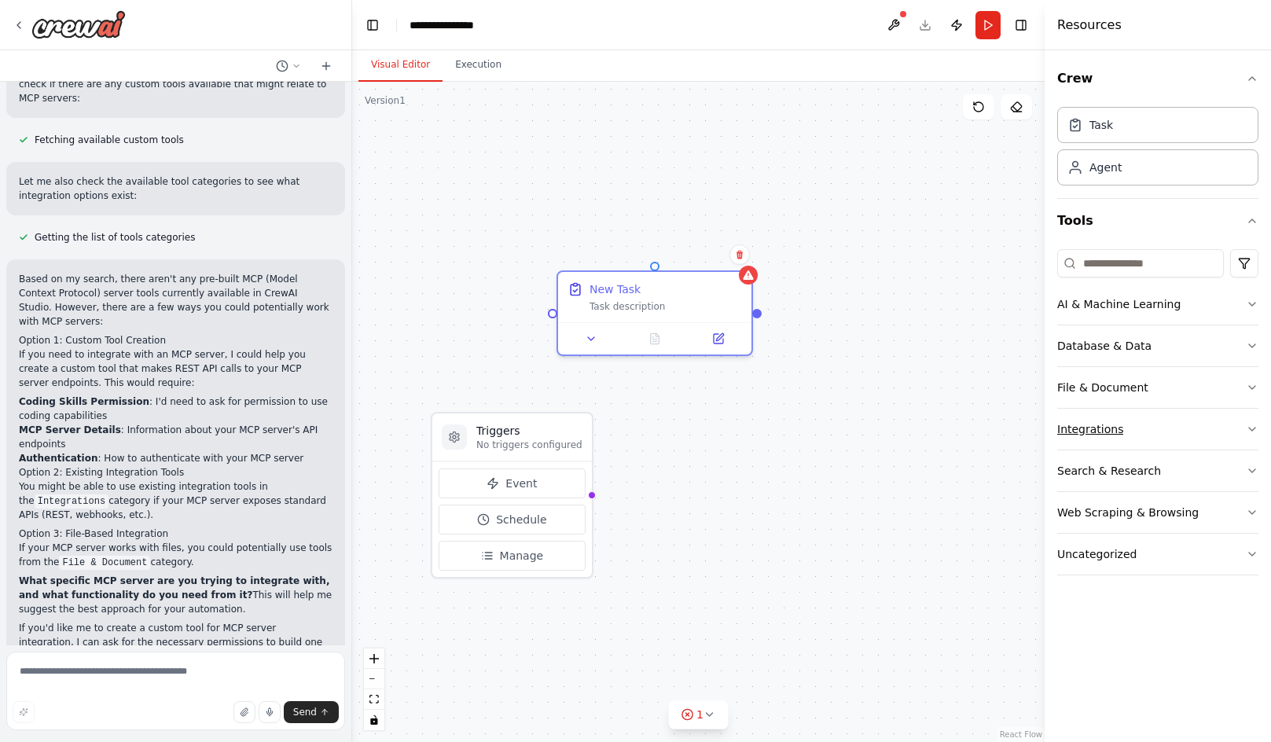
click at [1187, 435] on button "Integrations" at bounding box center [1158, 429] width 201 height 41
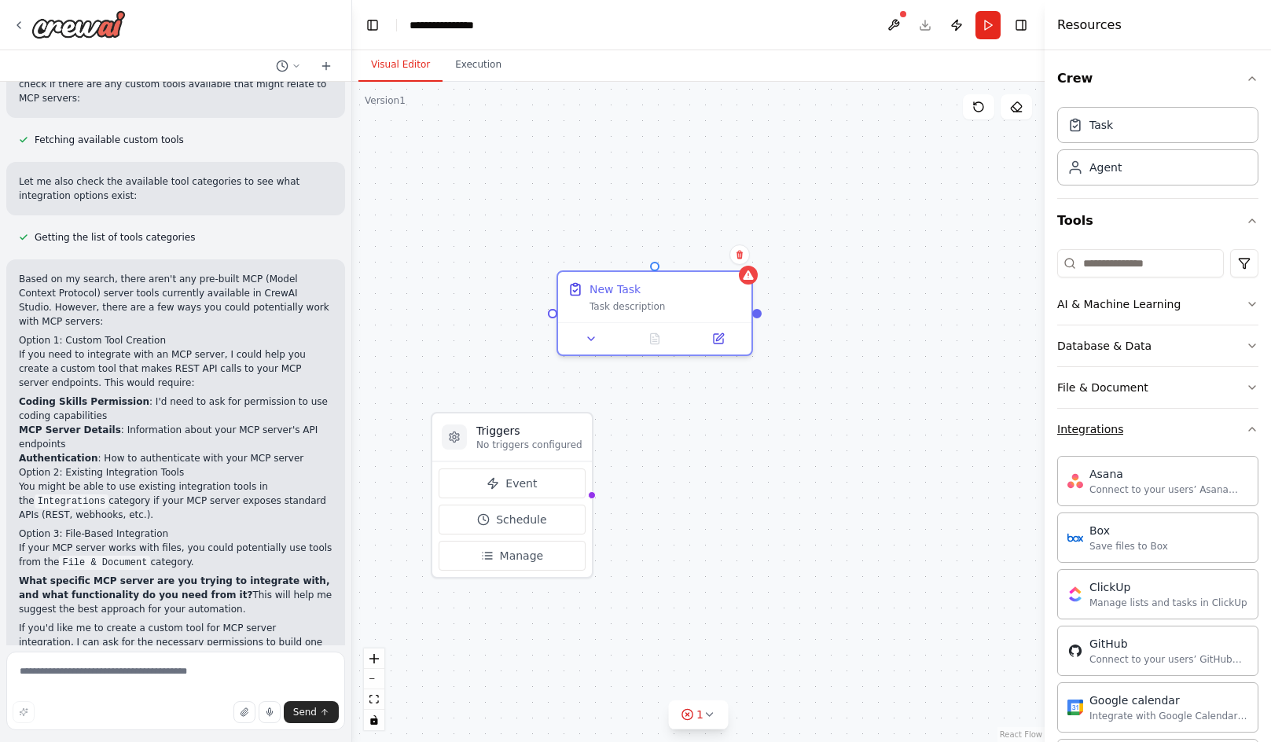
click at [1198, 427] on button "Integrations" at bounding box center [1158, 429] width 201 height 41
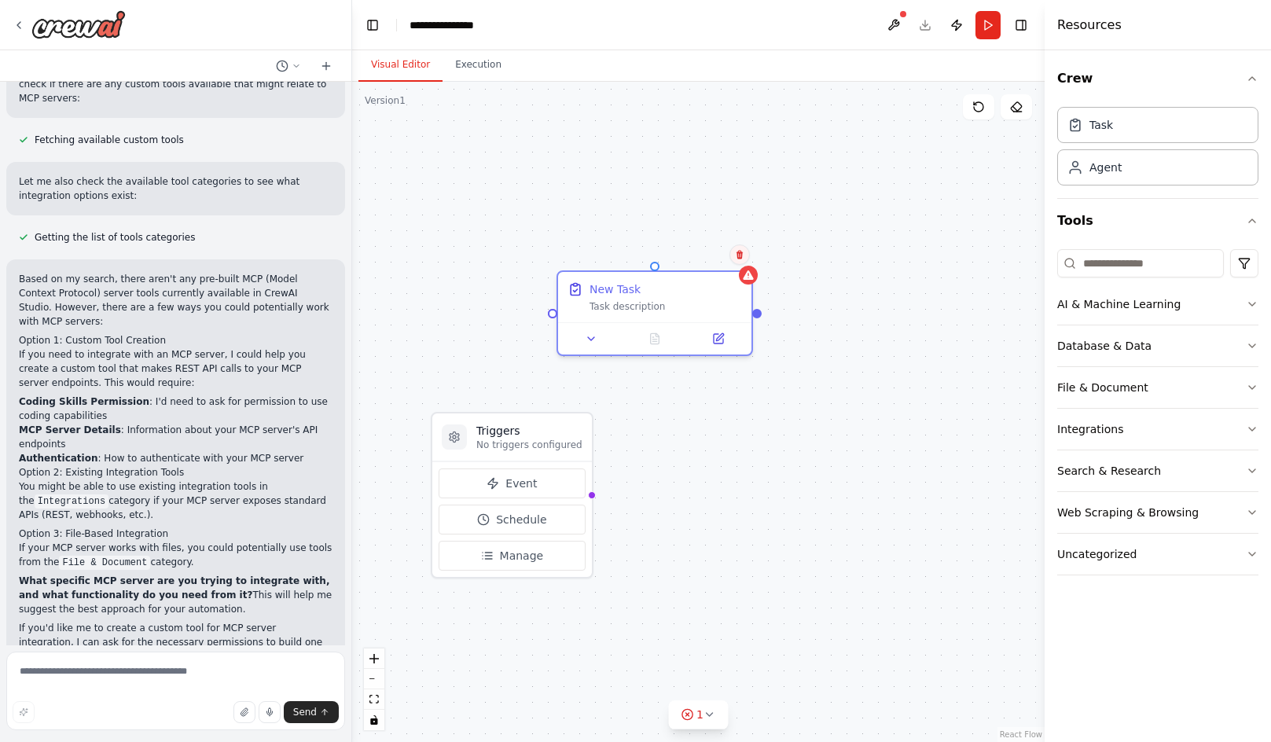
click at [737, 254] on icon at bounding box center [739, 254] width 9 height 9
click at [736, 257] on icon at bounding box center [739, 254] width 9 height 9
click at [740, 251] on icon at bounding box center [740, 255] width 6 height 9
click at [740, 251] on icon at bounding box center [741, 255] width 6 height 9
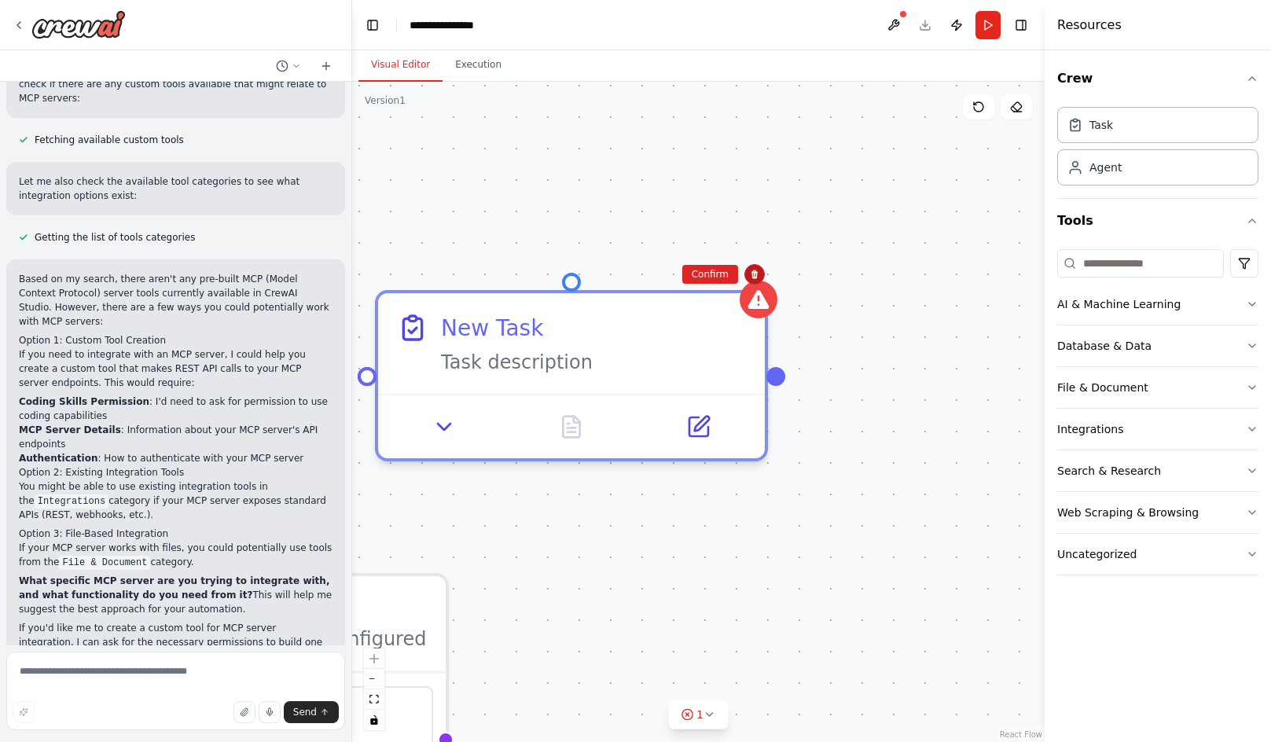
click at [757, 283] on button at bounding box center [755, 274] width 20 height 20
click at [756, 274] on icon at bounding box center [755, 274] width 6 height 9
click at [726, 274] on button "Confirm" at bounding box center [710, 274] width 56 height 19
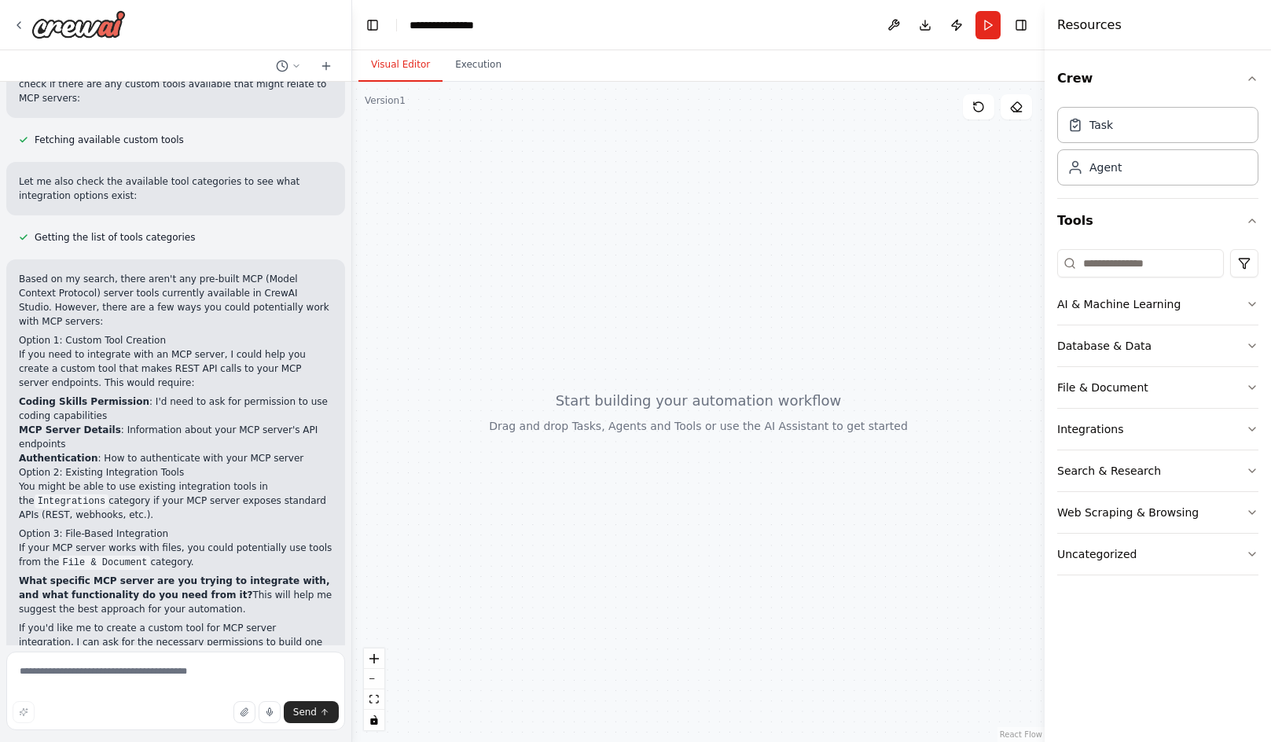
click at [830, 259] on div at bounding box center [698, 412] width 693 height 660
drag, startPoint x: 596, startPoint y: 318, endPoint x: 764, endPoint y: 287, distance: 171.0
click at [764, 287] on div at bounding box center [698, 412] width 693 height 660
click at [32, 25] on img at bounding box center [78, 24] width 94 height 28
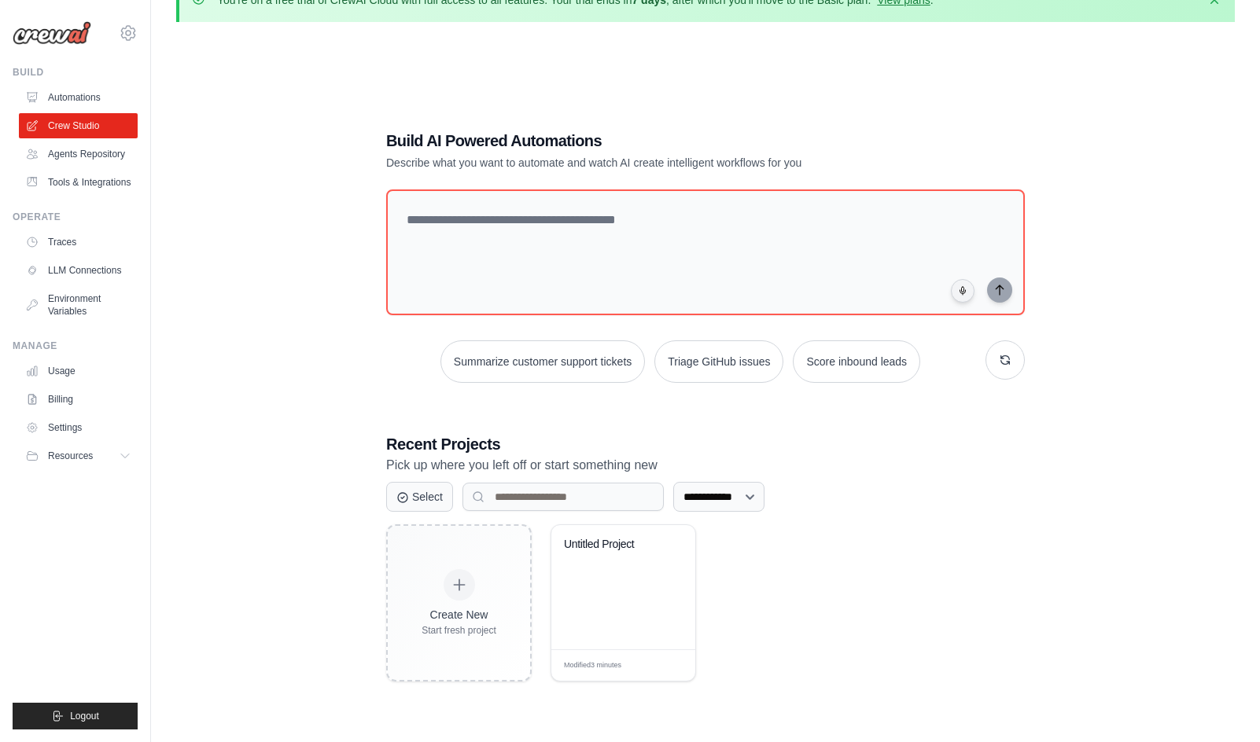
click at [371, 147] on div "**********" at bounding box center [705, 406] width 676 height 602
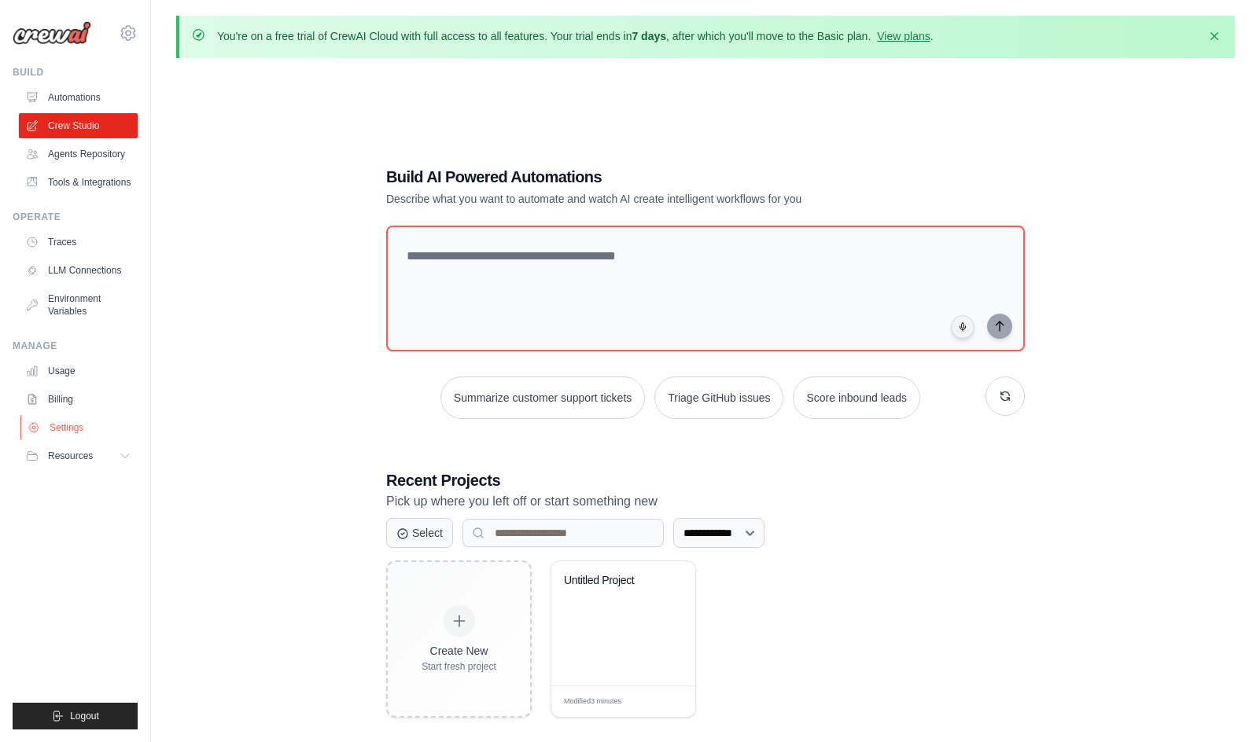
click at [86, 426] on link "Settings" at bounding box center [79, 427] width 119 height 25
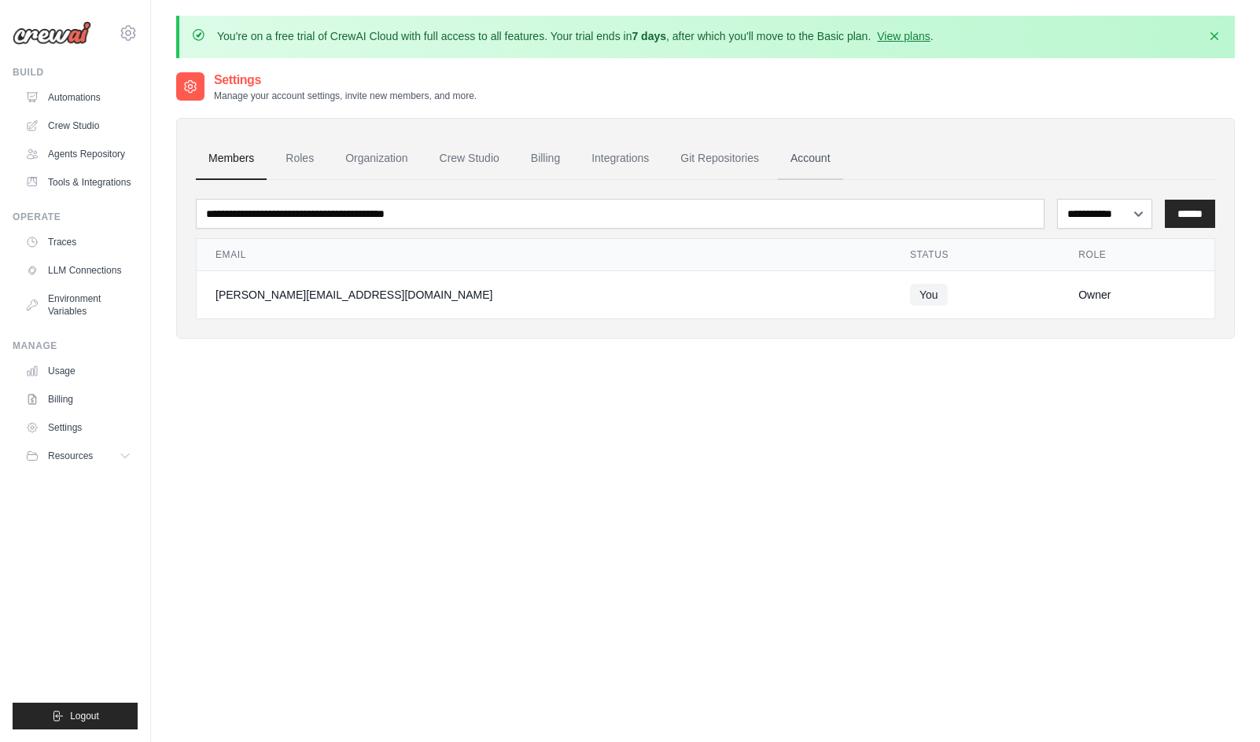
click at [826, 154] on link "Account" at bounding box center [810, 159] width 65 height 42
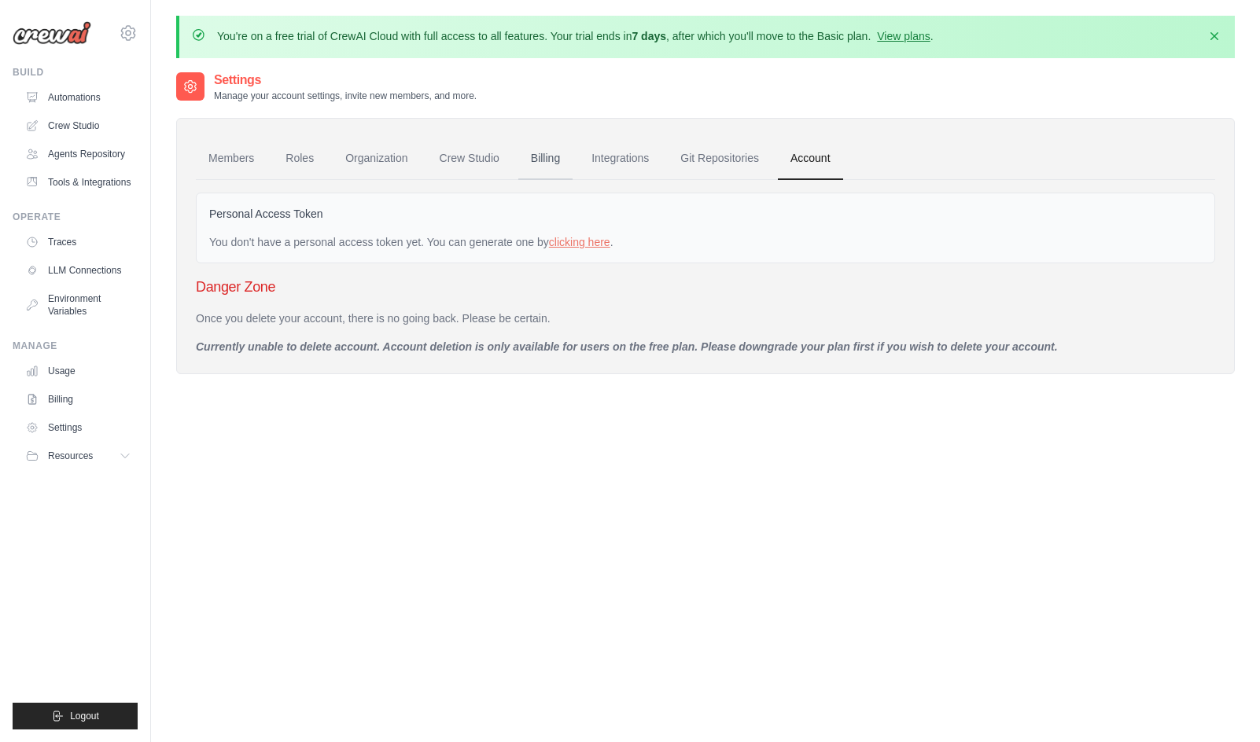
click at [526, 160] on link "Billing" at bounding box center [545, 159] width 54 height 42
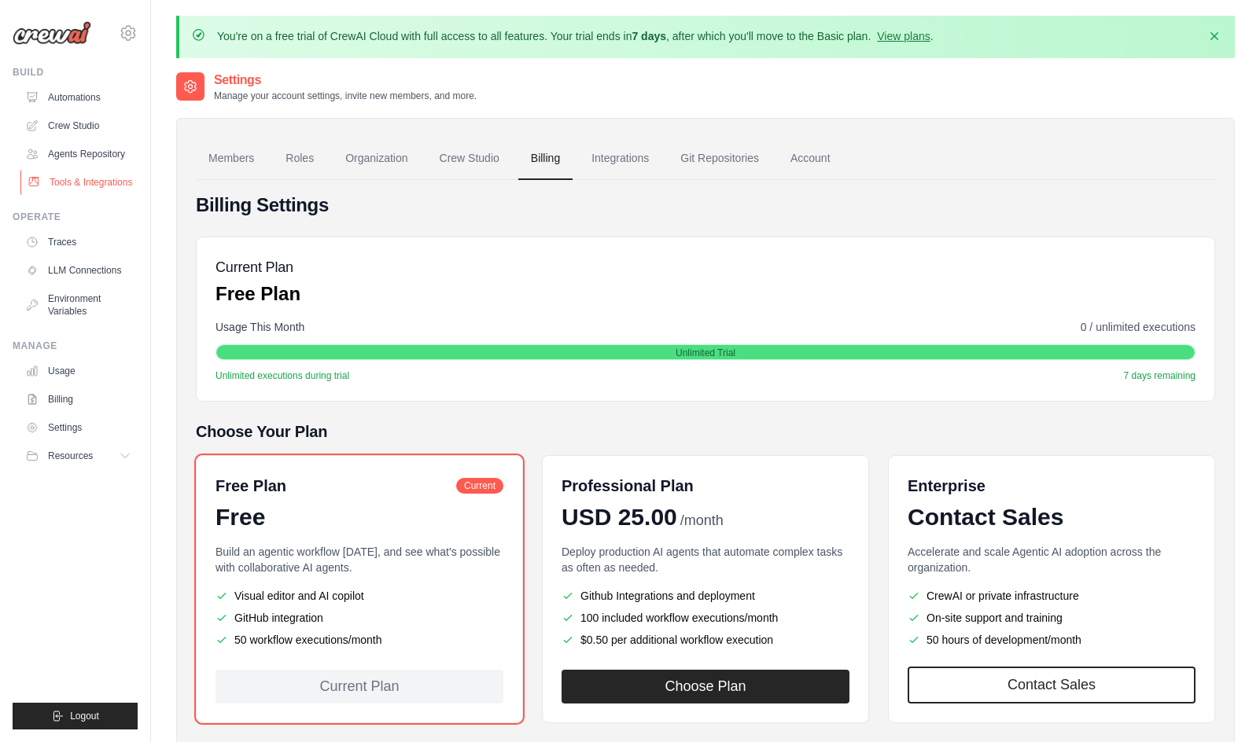
click at [71, 178] on link "Tools & Integrations" at bounding box center [79, 182] width 119 height 25
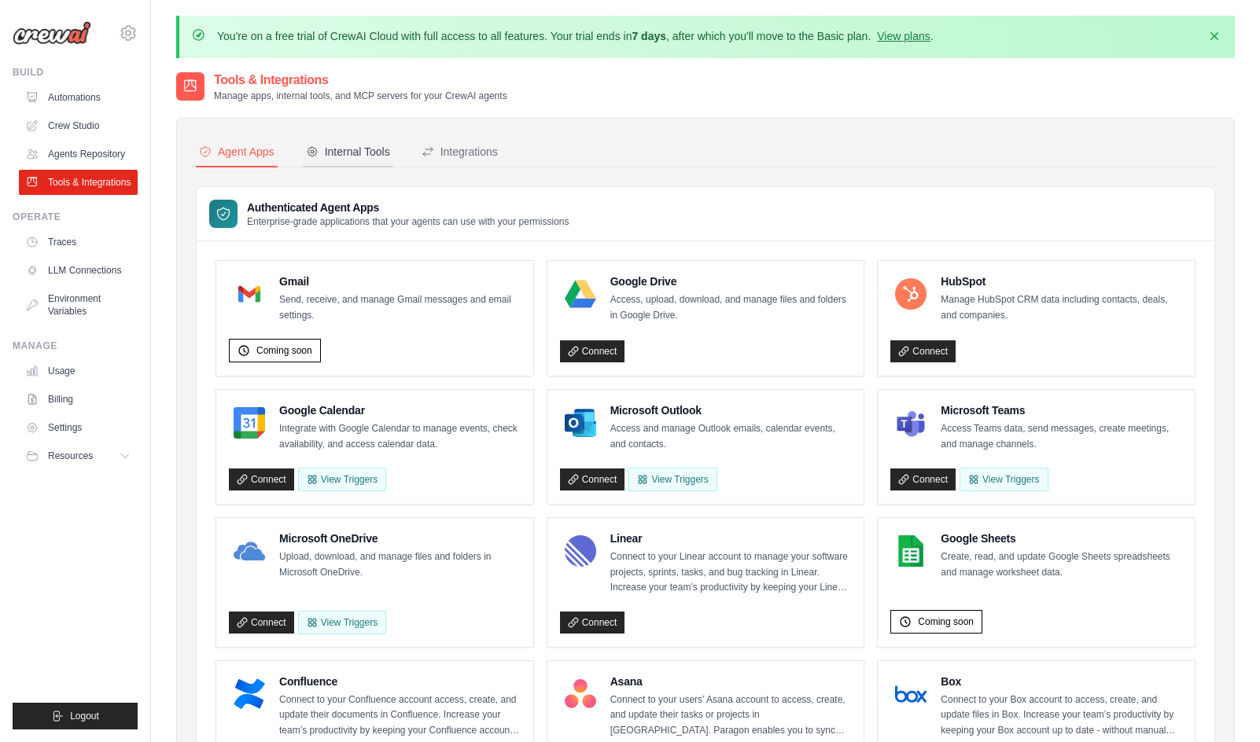
click at [345, 153] on div "Internal Tools" at bounding box center [348, 152] width 84 height 16
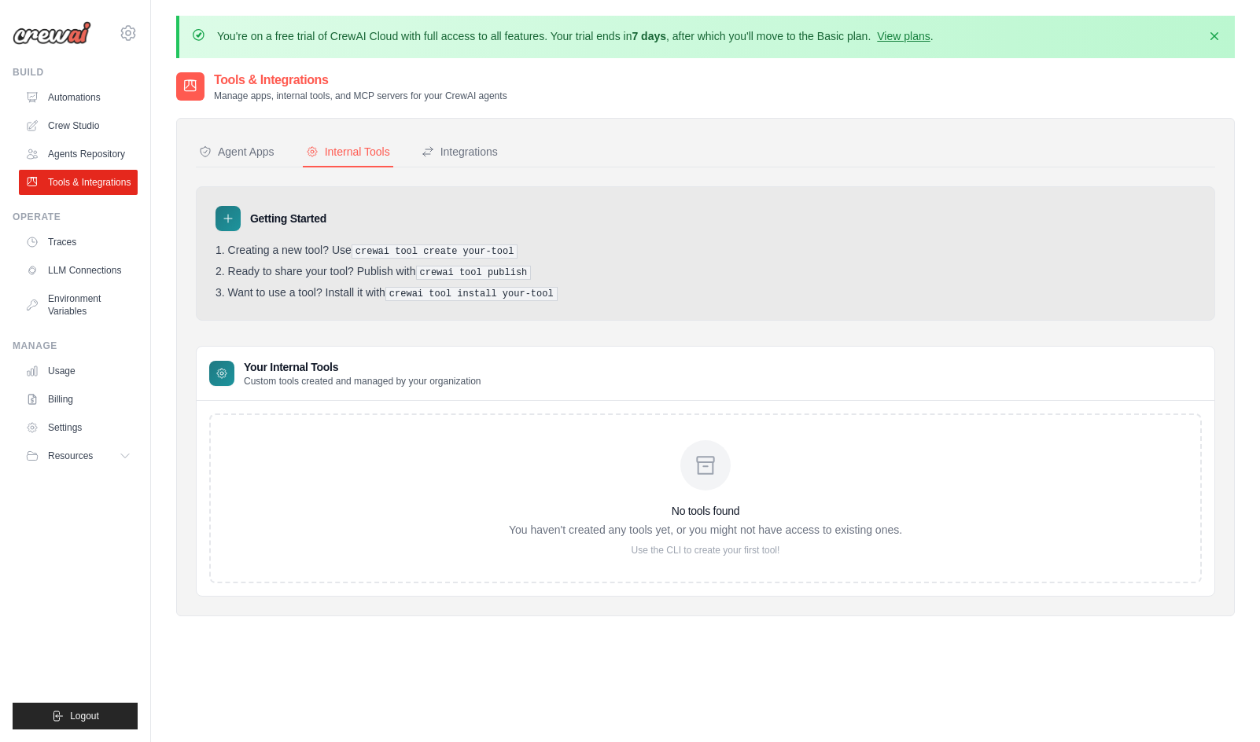
drag, startPoint x: 340, startPoint y: 488, endPoint x: 383, endPoint y: 491, distance: 42.6
click at [340, 487] on div "No tools found You haven't created any tools yet, or you might not have access …" at bounding box center [705, 499] width 992 height 170
click at [666, 485] on div "No tools found You haven't created any tools yet, or you might not have access …" at bounding box center [705, 498] width 393 height 116
click at [491, 149] on div "Integrations" at bounding box center [459, 152] width 76 height 16
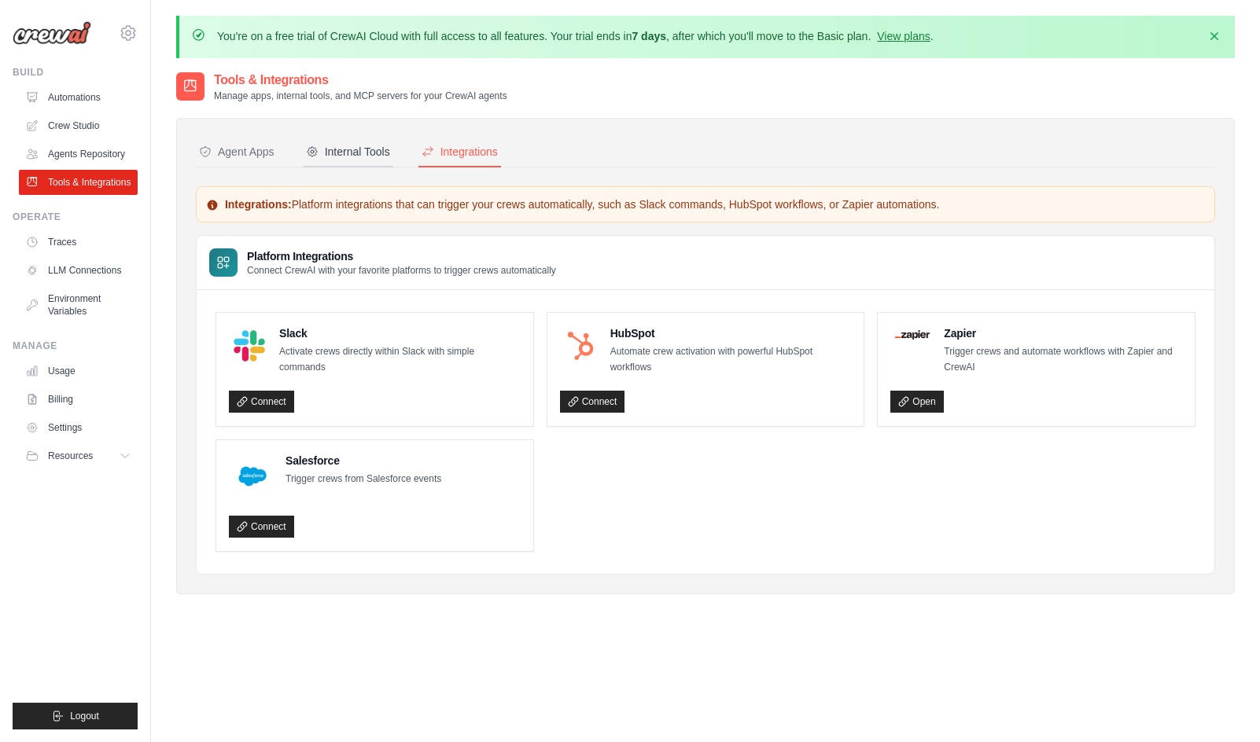
click at [348, 155] on div "Internal Tools" at bounding box center [348, 152] width 84 height 16
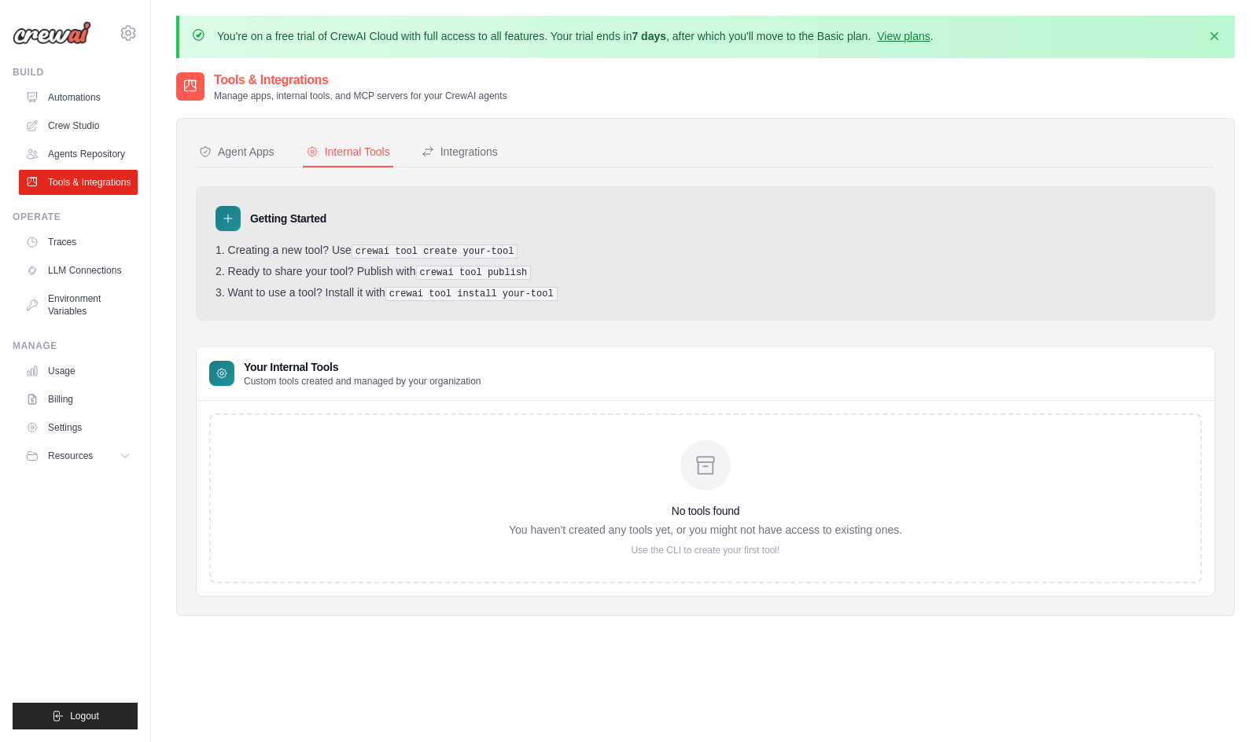
click at [234, 220] on div at bounding box center [227, 218] width 25 height 25
click at [94, 119] on link "Crew Studio" at bounding box center [79, 125] width 119 height 25
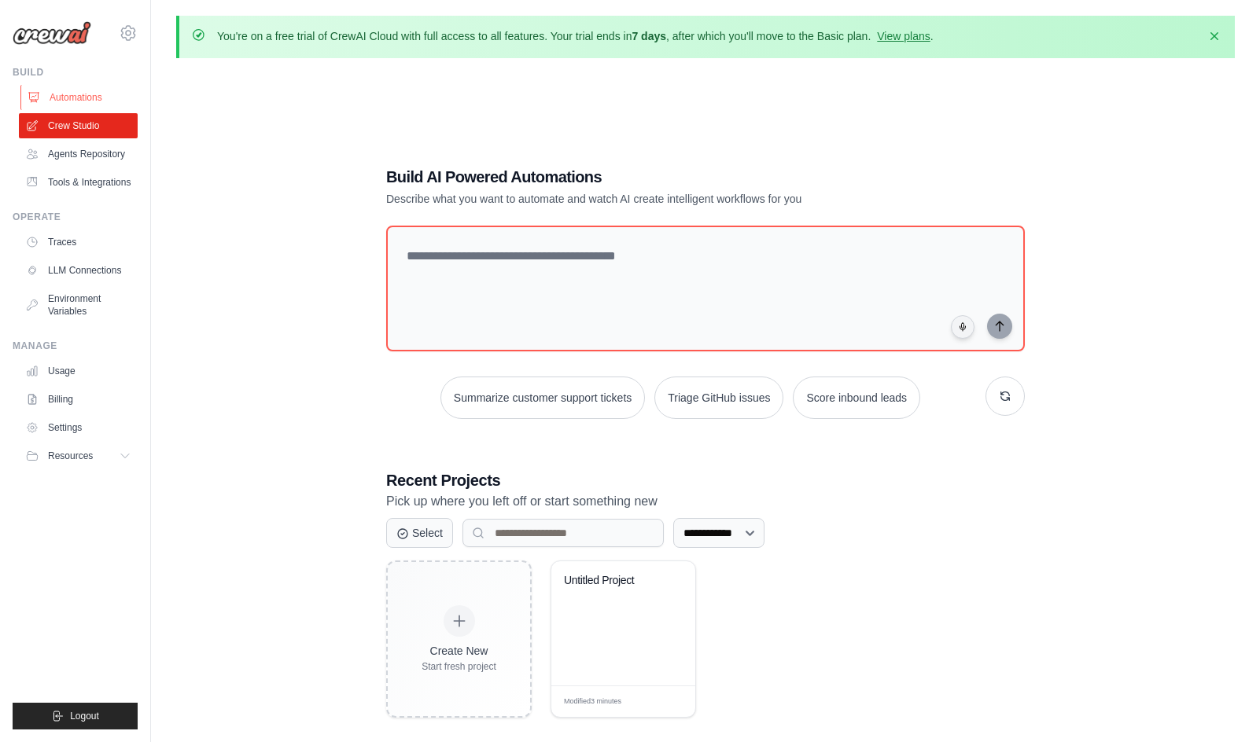
click at [94, 97] on link "Automations" at bounding box center [79, 97] width 119 height 25
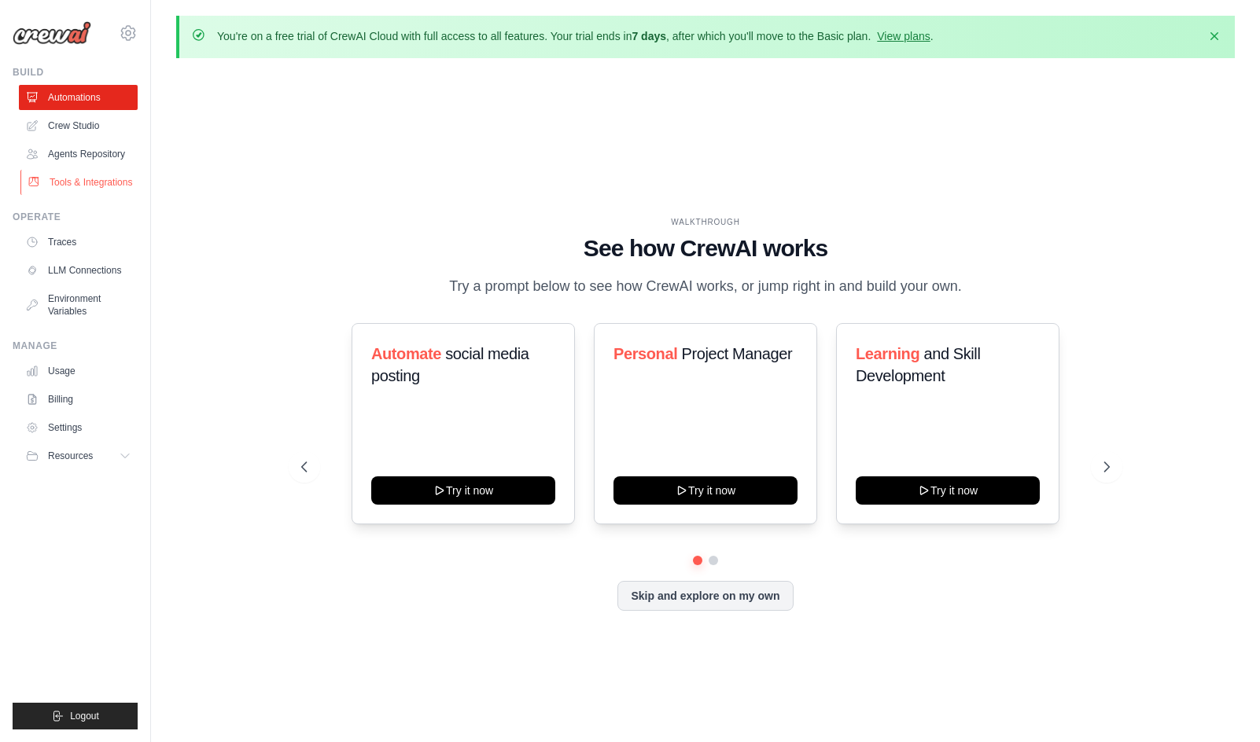
click at [94, 178] on link "Tools & Integrations" at bounding box center [79, 182] width 119 height 25
click at [85, 173] on link "Tools & Integrations" at bounding box center [79, 182] width 119 height 25
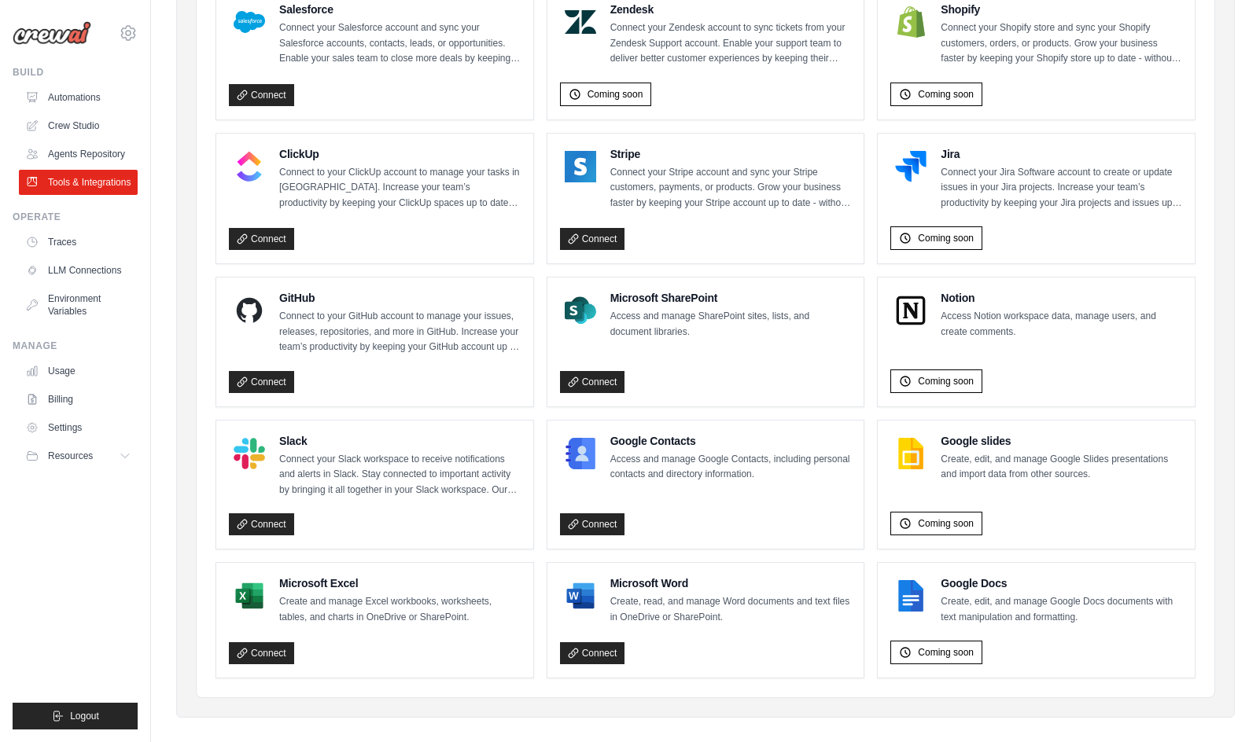
scroll to position [833, 0]
